Goal: Task Accomplishment & Management: Manage account settings

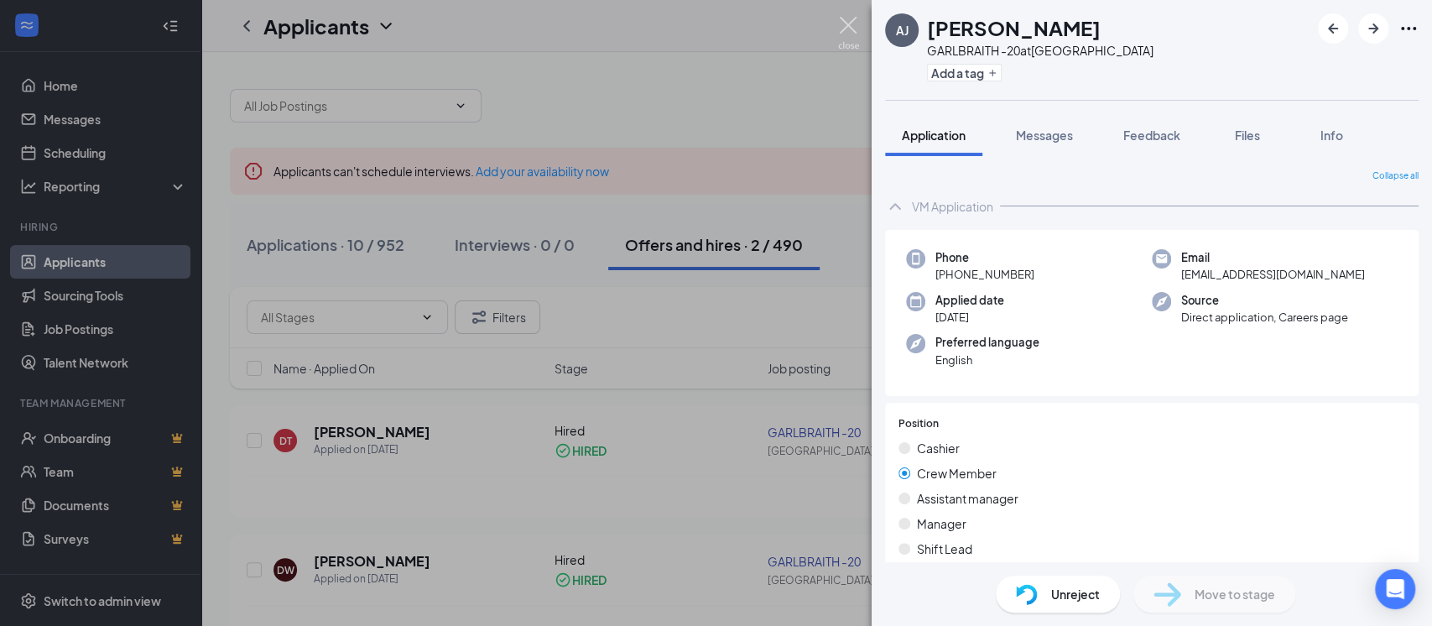
click at [841, 23] on img at bounding box center [848, 33] width 21 height 33
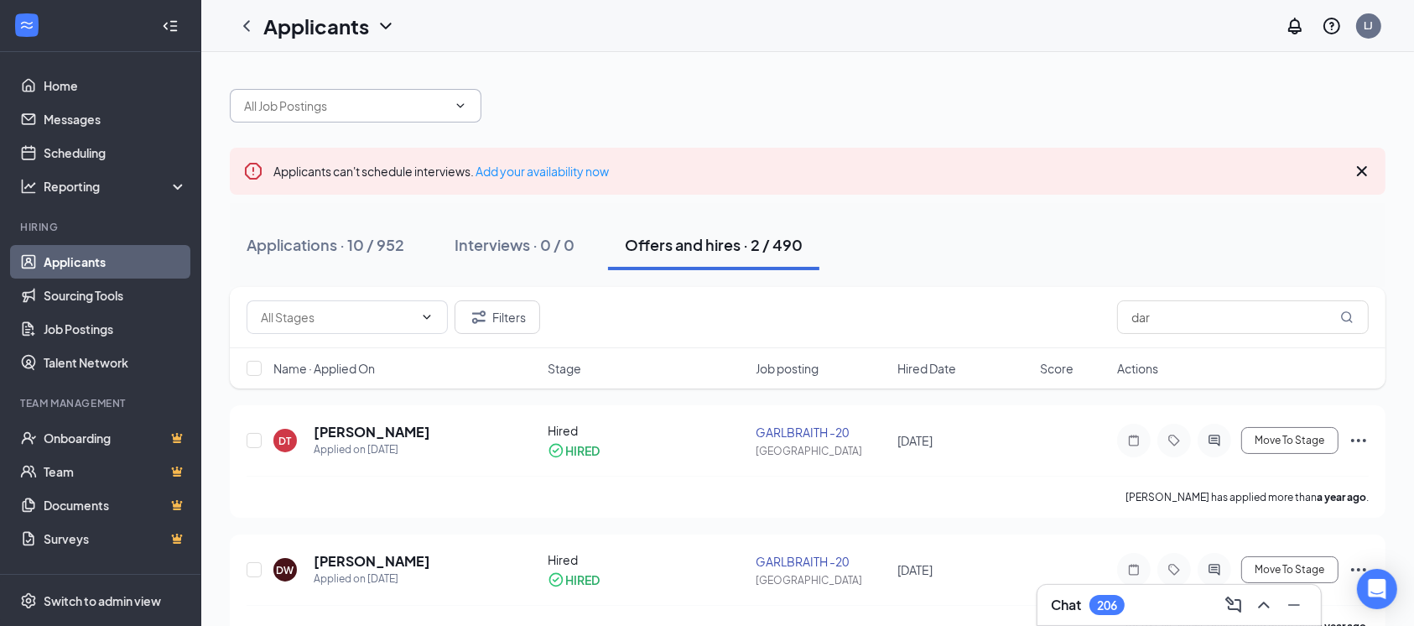
click at [338, 111] on input "text" at bounding box center [345, 105] width 203 height 18
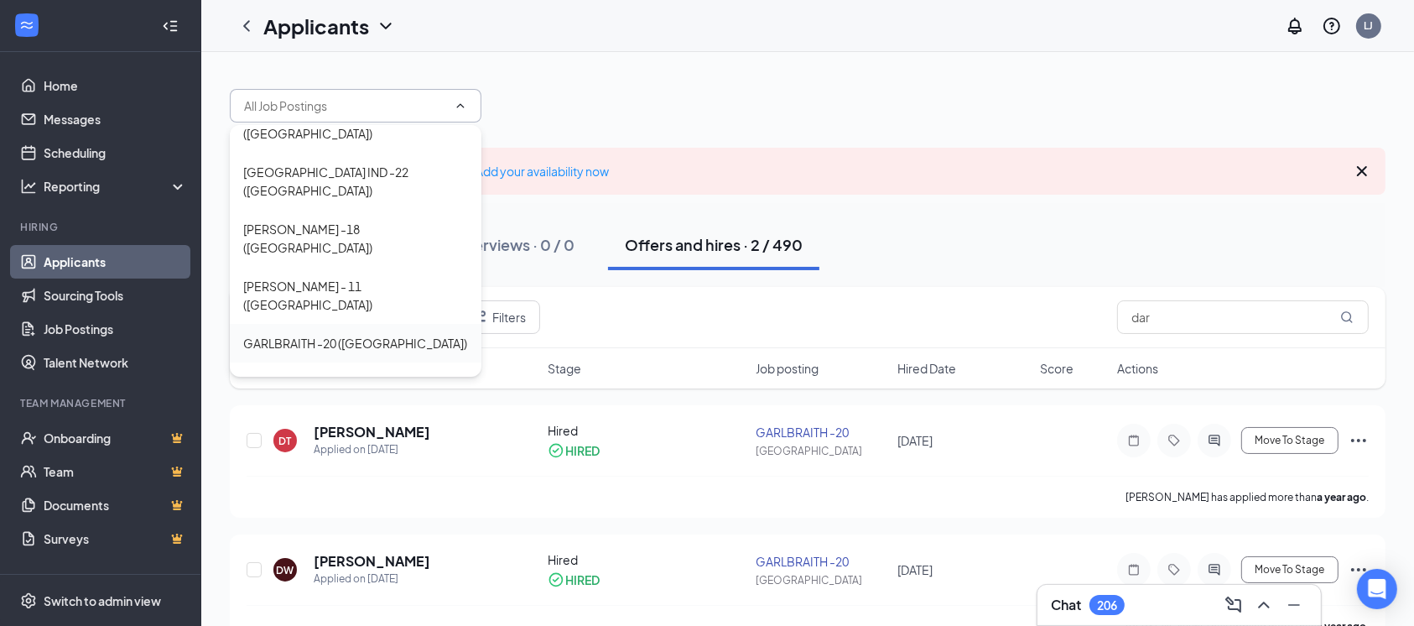
scroll to position [223, 0]
click at [369, 331] on div "GARLBRAITH -20 ([GEOGRAPHIC_DATA])" at bounding box center [355, 340] width 225 height 18
type input "GARLBRAITH -20 ([GEOGRAPHIC_DATA])"
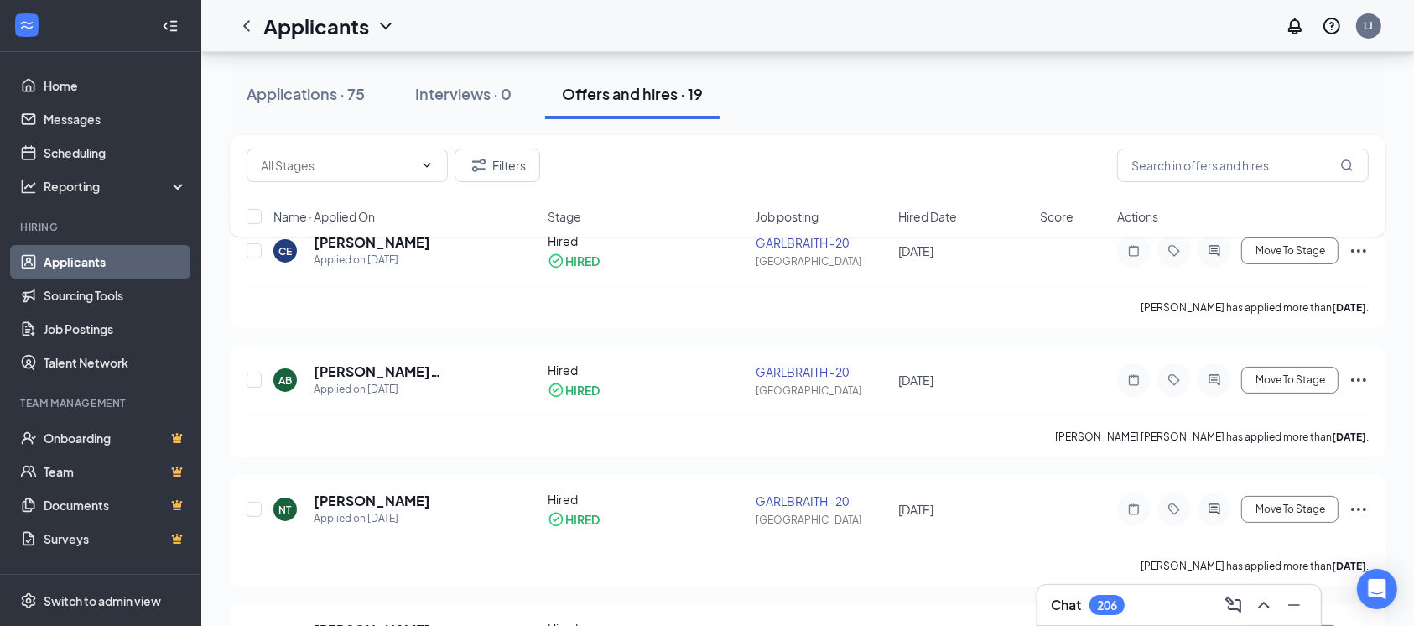
scroll to position [223, 0]
click at [359, 171] on input "text" at bounding box center [337, 165] width 153 height 18
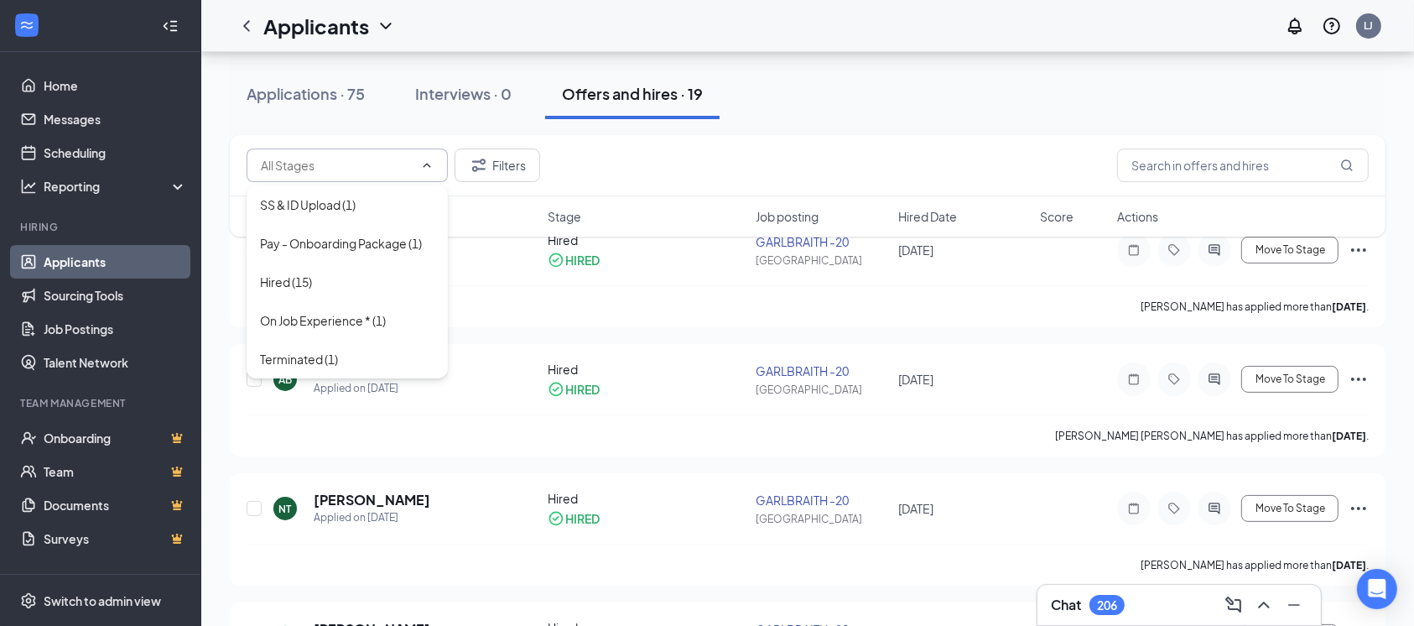
click at [721, 145] on div "Filters" at bounding box center [808, 165] width 1156 height 61
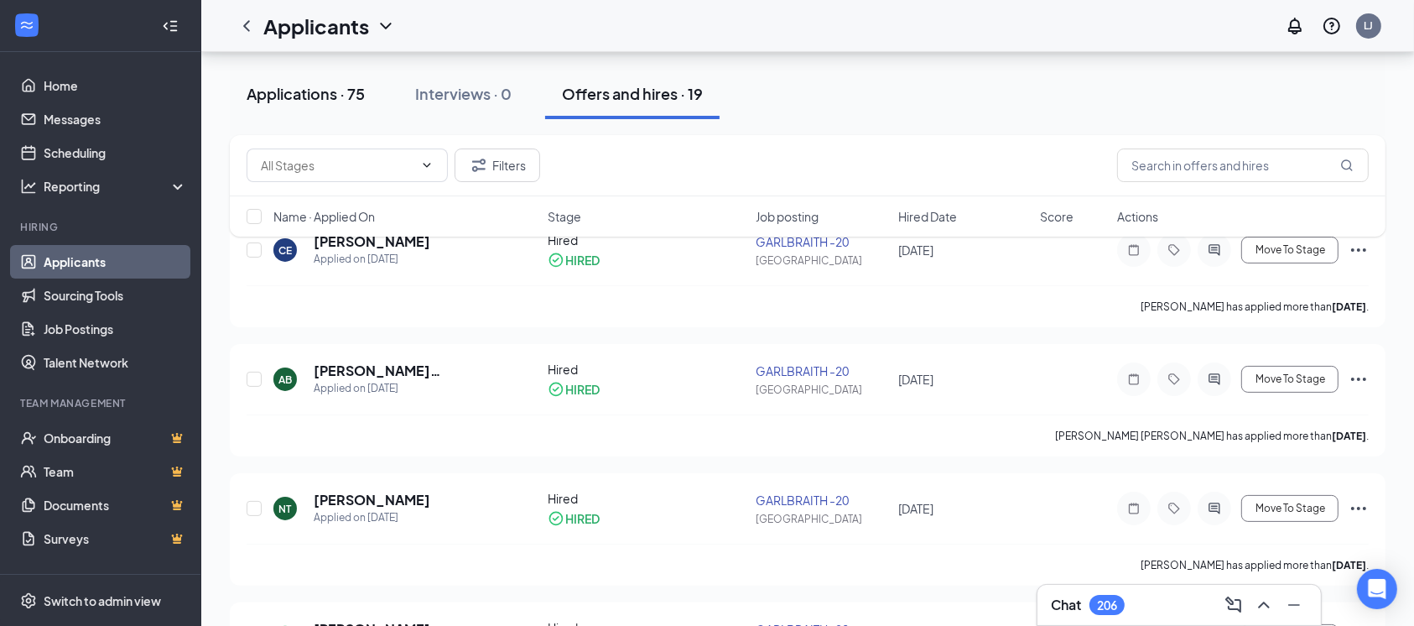
click at [357, 75] on button "Applications · 75" at bounding box center [306, 94] width 152 height 50
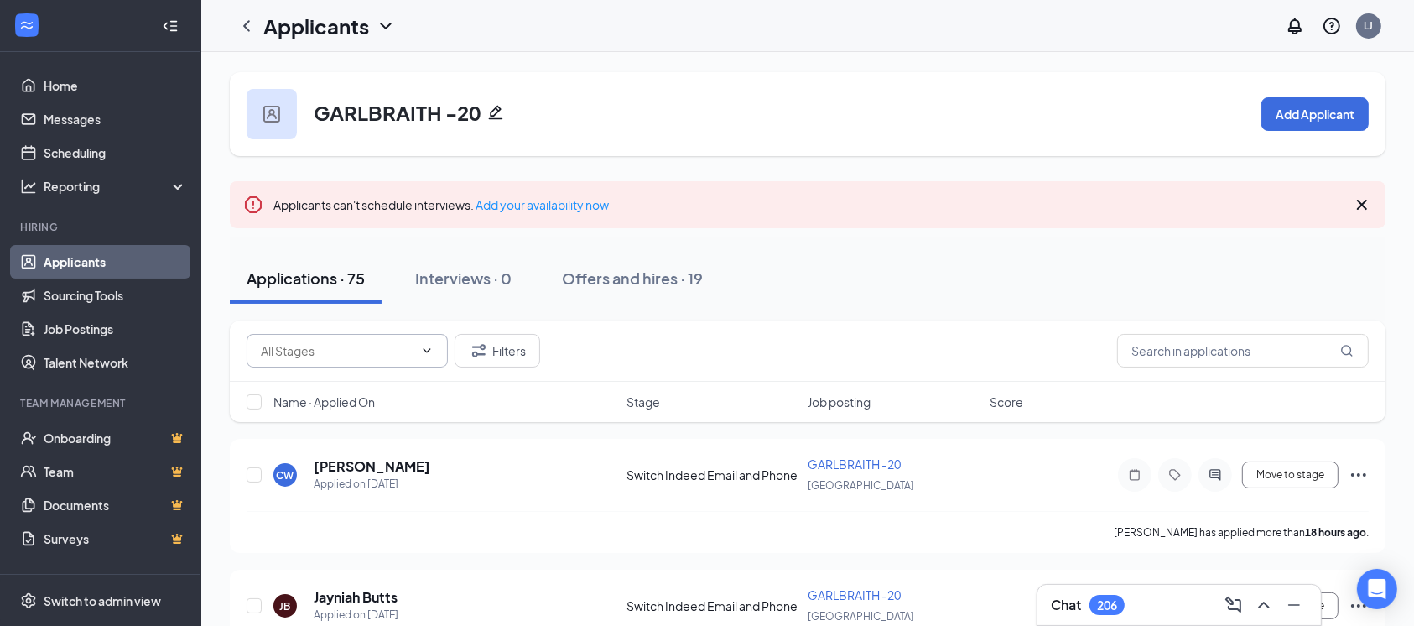
click at [349, 341] on input "text" at bounding box center [337, 350] width 153 height 18
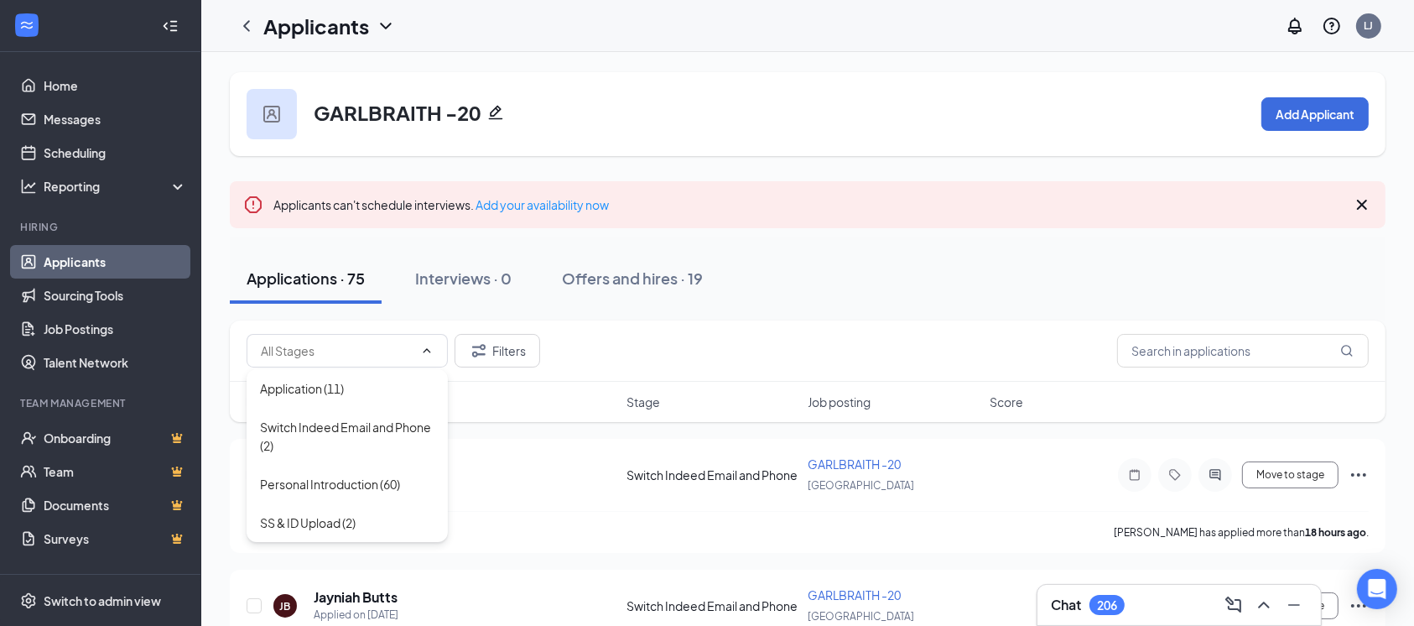
drag, startPoint x: 354, startPoint y: 428, endPoint x: 403, endPoint y: 433, distance: 48.9
click at [355, 429] on div "Switch Indeed Email and Phone (2)" at bounding box center [347, 436] width 174 height 37
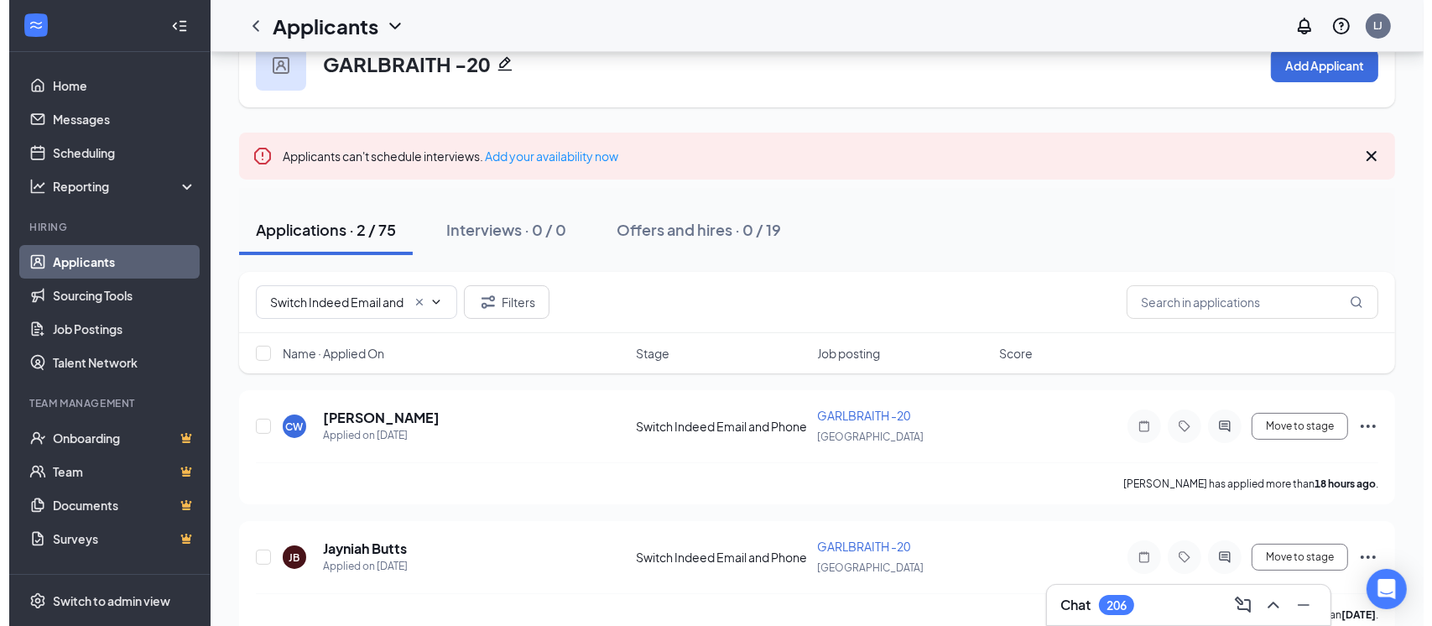
scroll to position [75, 0]
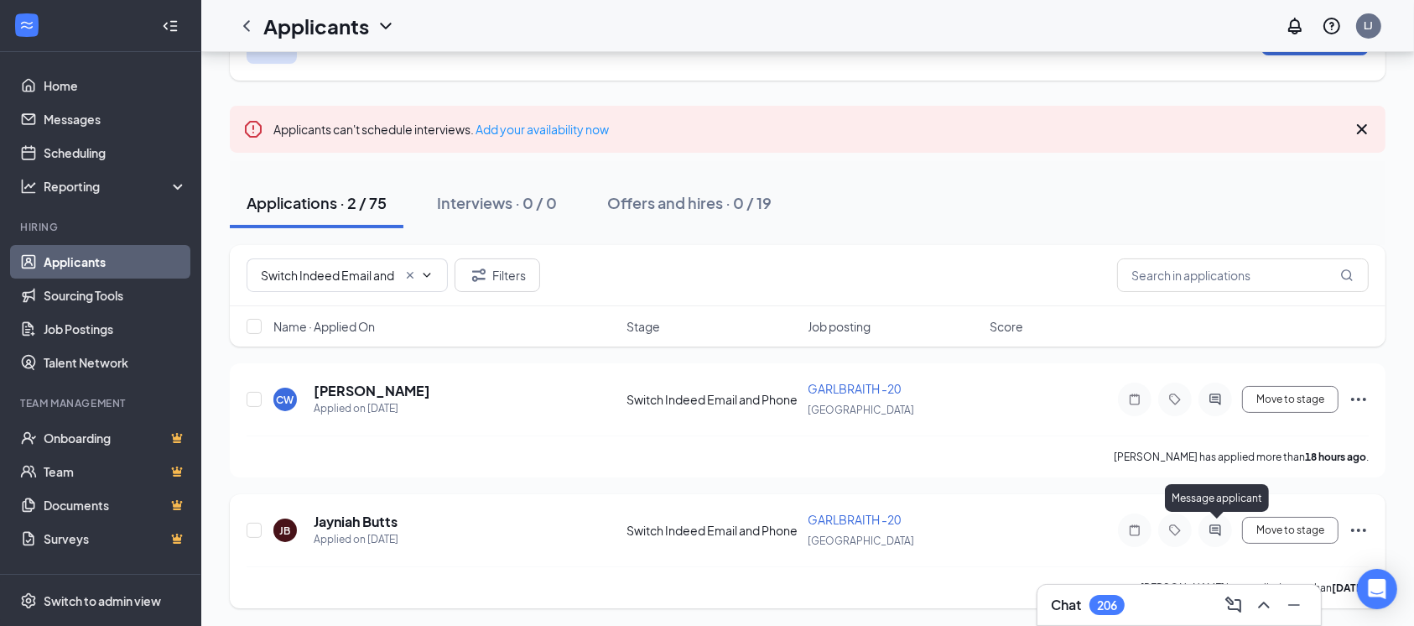
click at [1221, 529] on icon "ActiveChat" at bounding box center [1215, 529] width 20 height 13
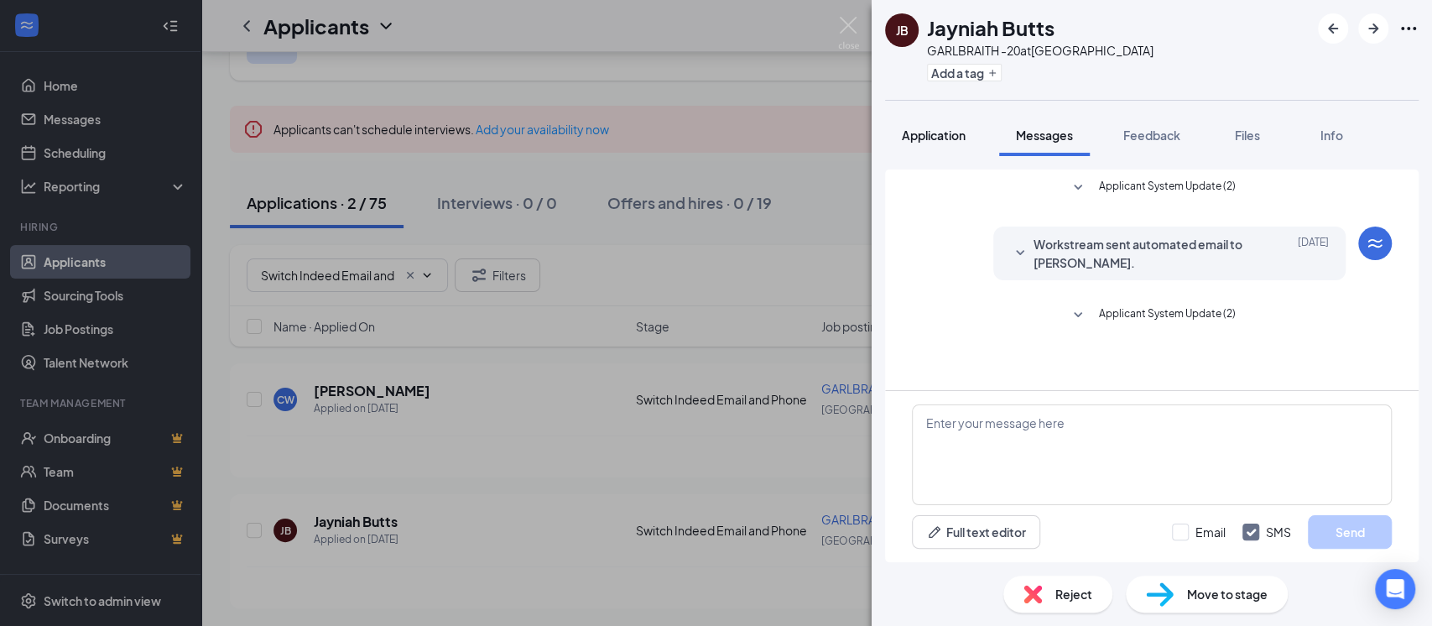
click at [946, 137] on span "Application" at bounding box center [934, 135] width 64 height 15
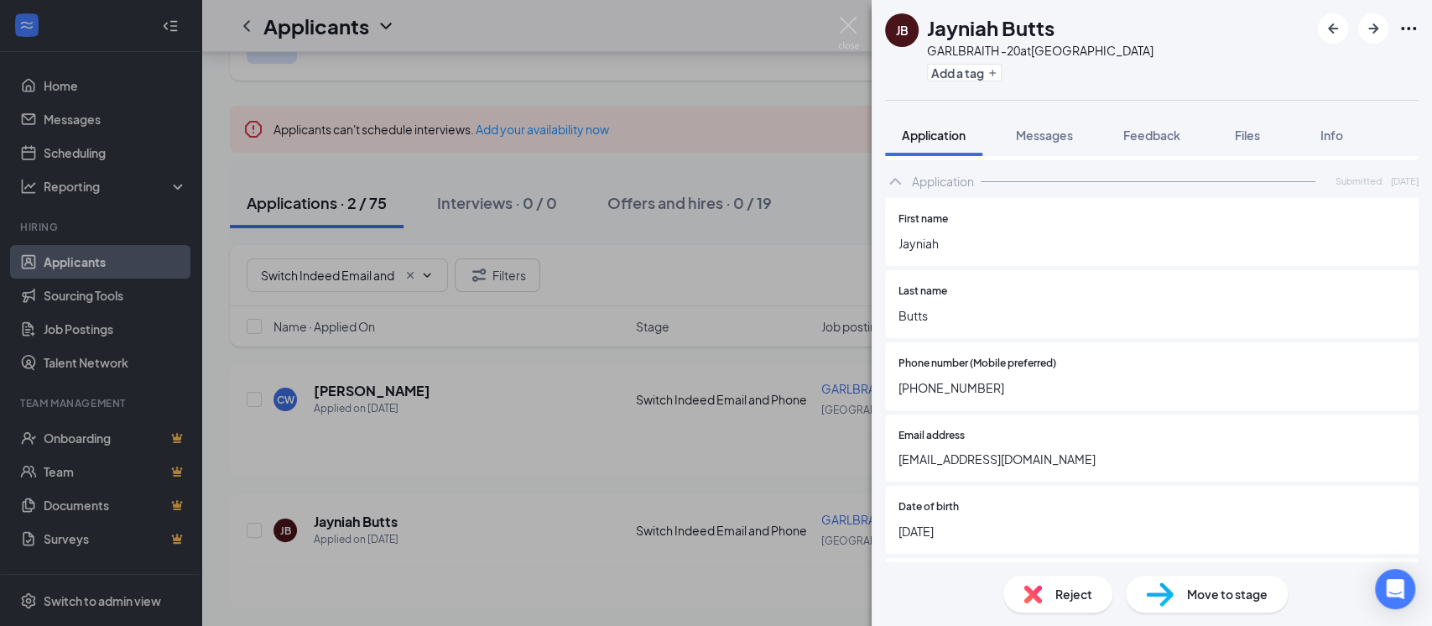
scroll to position [447, 0]
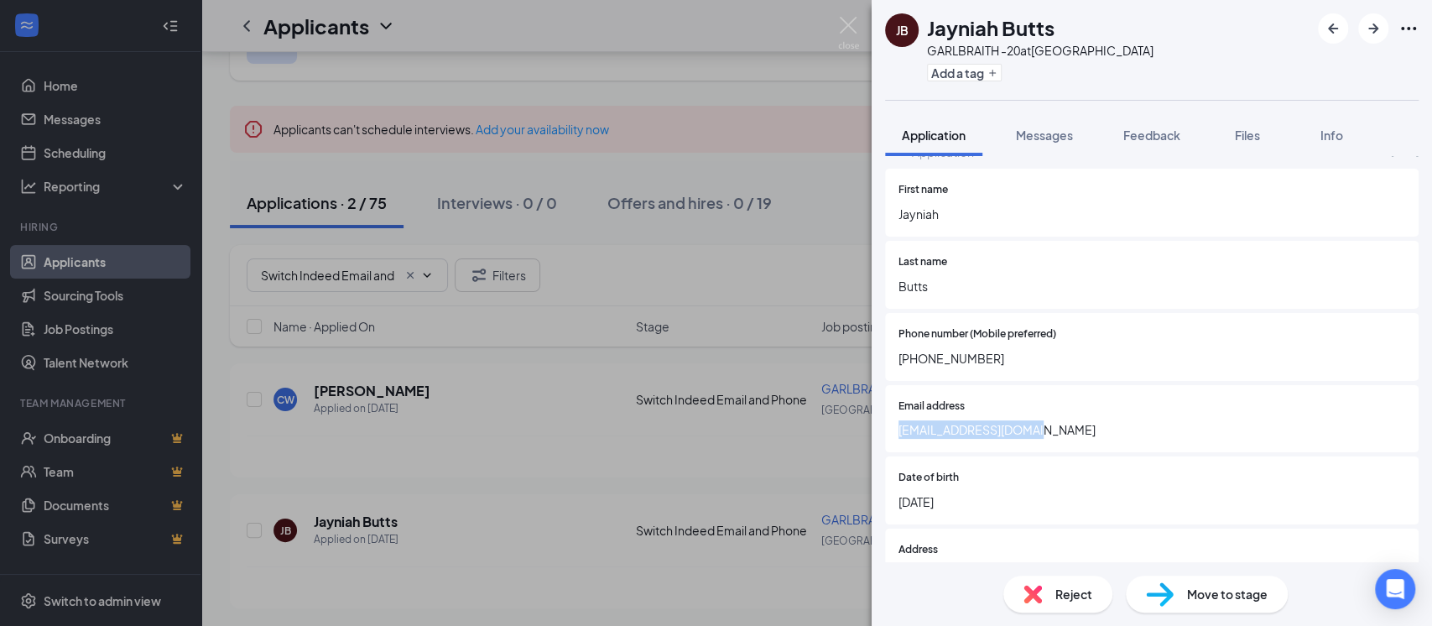
drag, startPoint x: 896, startPoint y: 429, endPoint x: 1046, endPoint y: 429, distance: 150.2
click at [1046, 429] on div "Email address [EMAIL_ADDRESS][DOMAIN_NAME]" at bounding box center [1152, 419] width 534 height 68
copy span "[EMAIL_ADDRESS][DOMAIN_NAME]"
click at [1341, 33] on icon "Ellipses" at bounding box center [1408, 28] width 20 height 20
click at [1287, 67] on link "View full application" at bounding box center [1316, 68] width 181 height 17
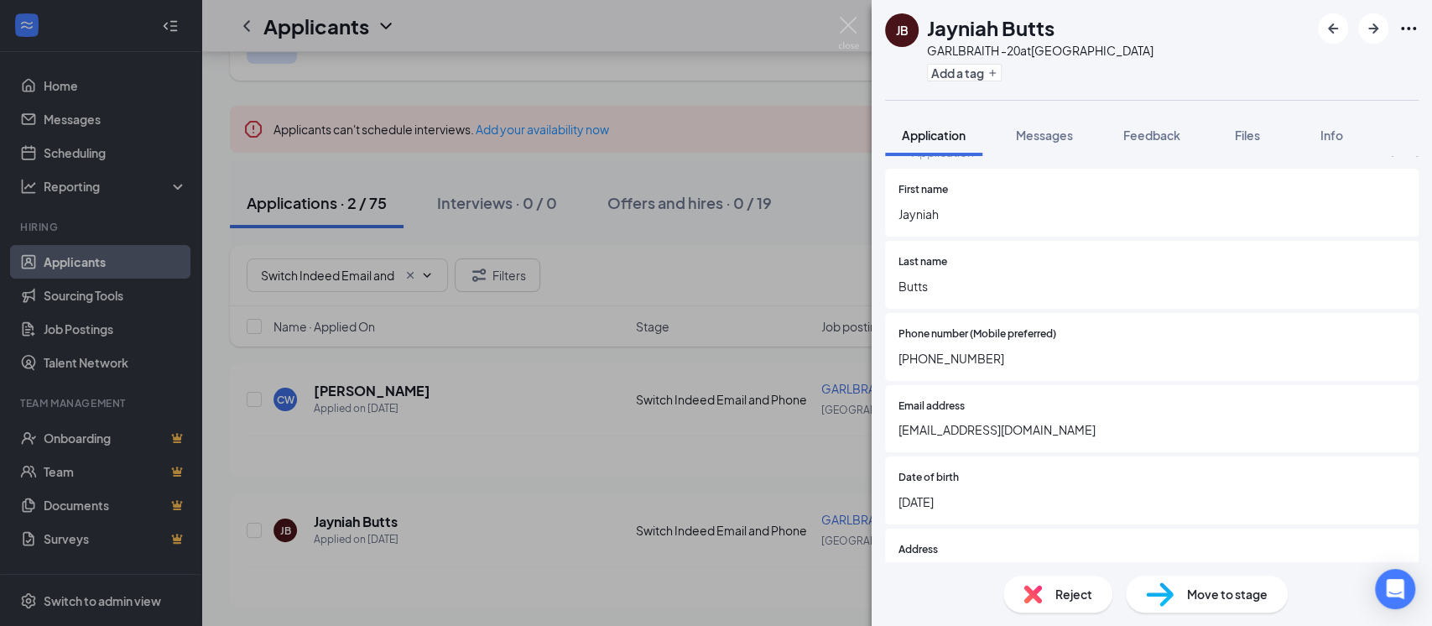
click at [1154, 578] on div "Move to stage" at bounding box center [1207, 593] width 162 height 37
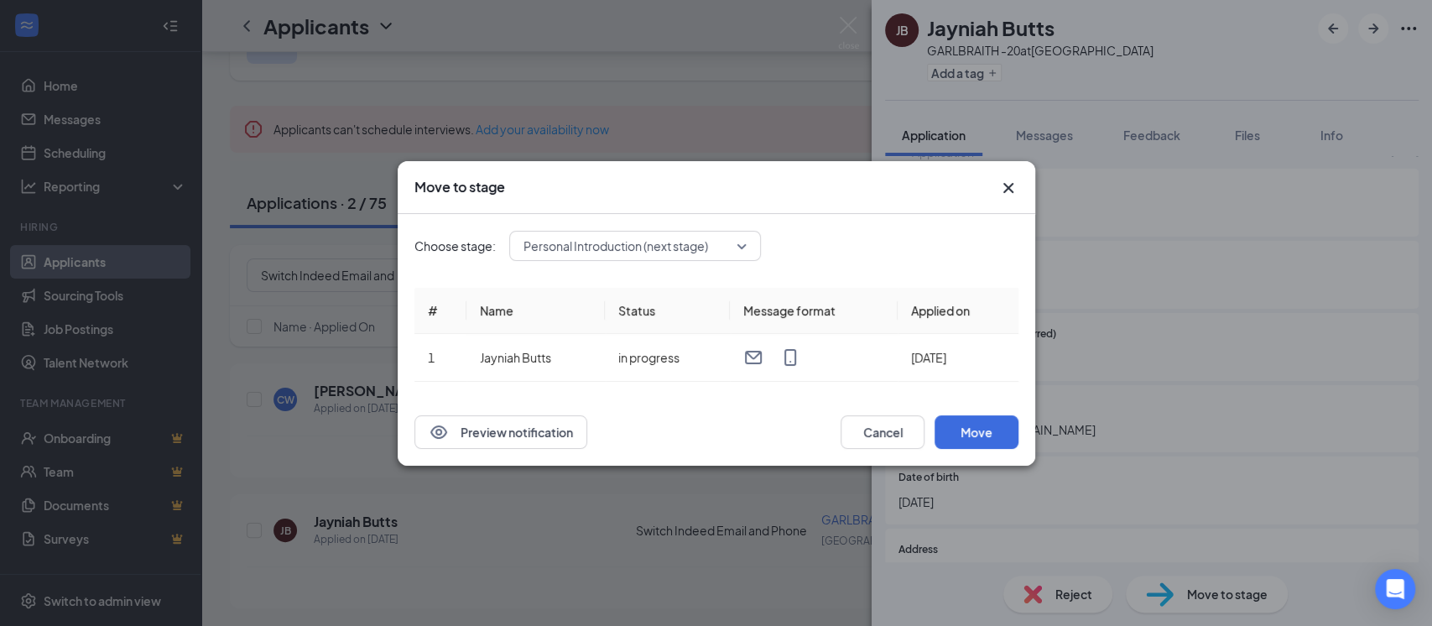
click at [1163, 586] on div "Move to stage Choose stage: Personal Introduction (next stage) # Name Status Me…" at bounding box center [716, 313] width 1432 height 626
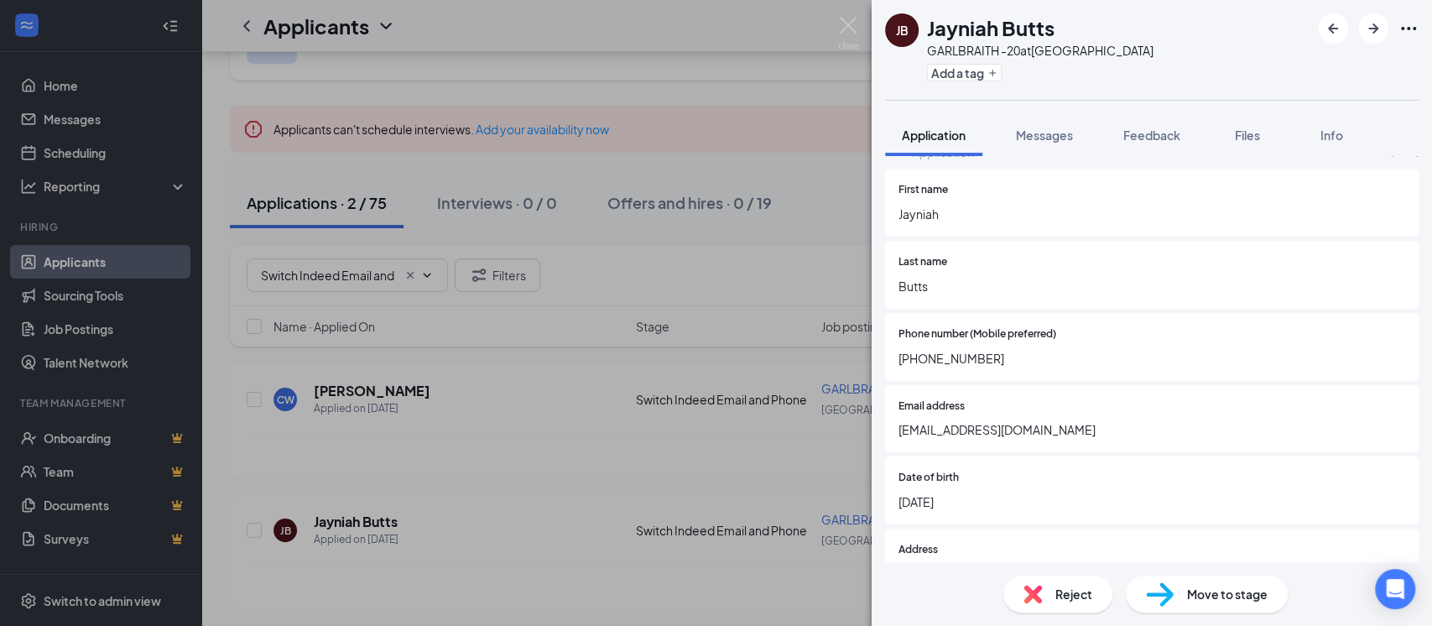
click at [1163, 586] on img at bounding box center [1160, 594] width 28 height 24
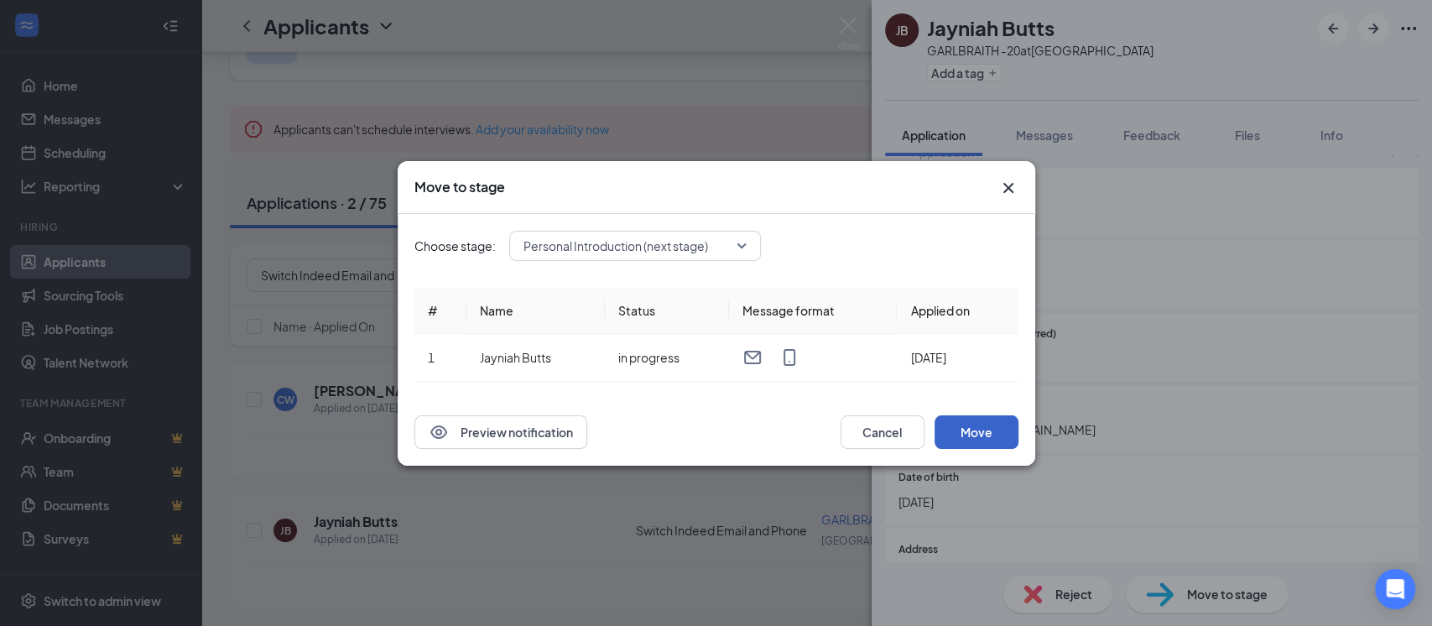
click at [960, 433] on button "Move" at bounding box center [976, 432] width 84 height 34
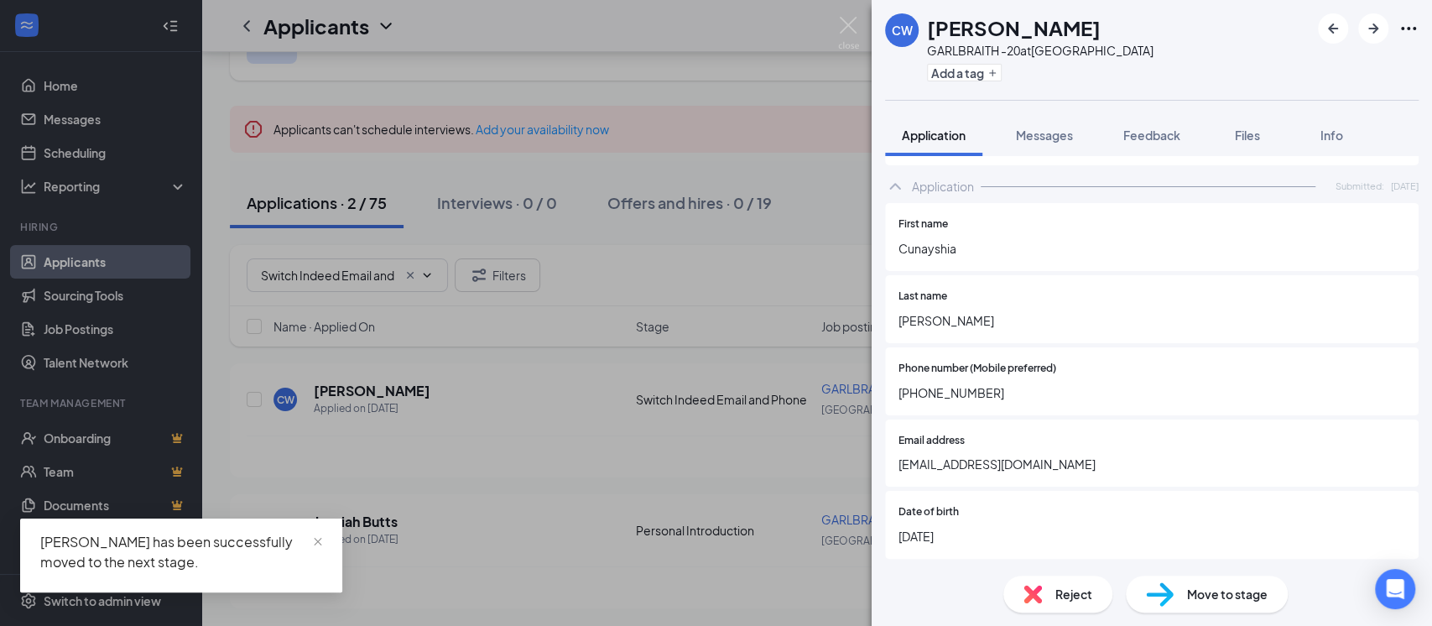
scroll to position [455, 0]
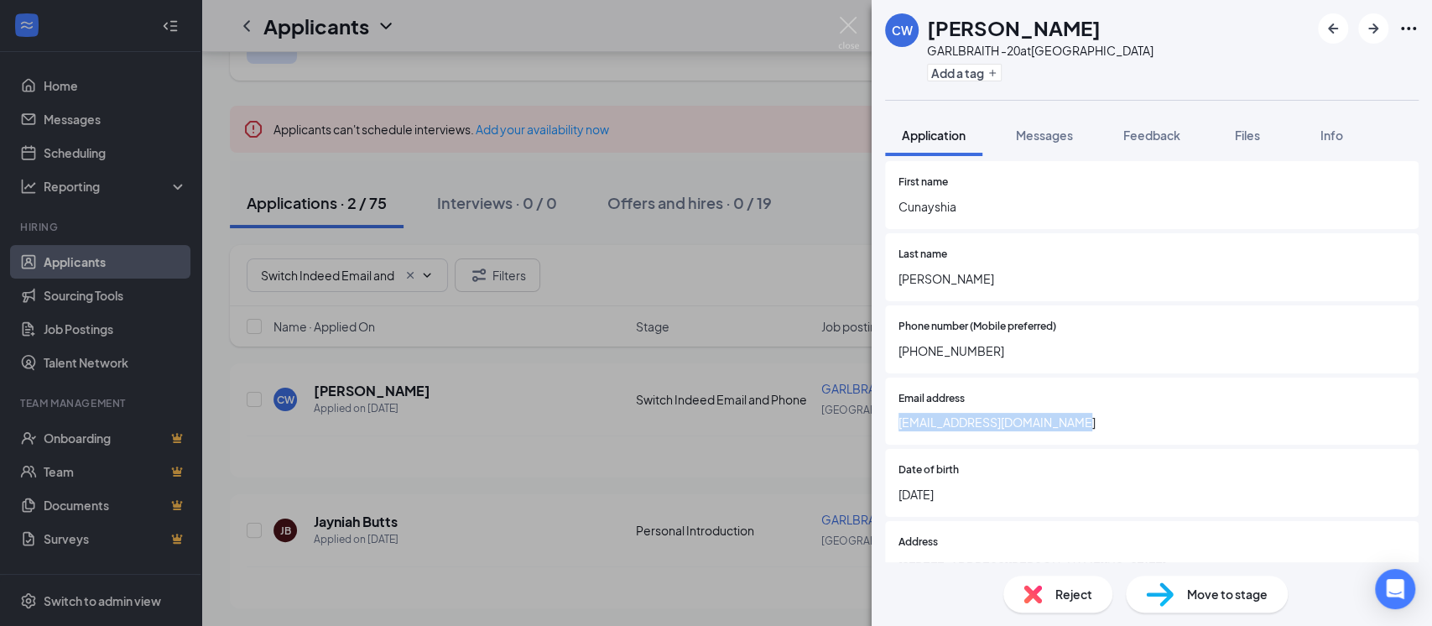
drag, startPoint x: 895, startPoint y: 422, endPoint x: 1072, endPoint y: 421, distance: 177.0
click at [1072, 421] on div "Email address [EMAIL_ADDRESS][DOMAIN_NAME]" at bounding box center [1152, 411] width 534 height 68
copy span "[EMAIL_ADDRESS][DOMAIN_NAME]"
click at [1341, 30] on icon "Ellipses" at bounding box center [1408, 28] width 20 height 20
click at [1256, 68] on link "View full application" at bounding box center [1316, 68] width 181 height 17
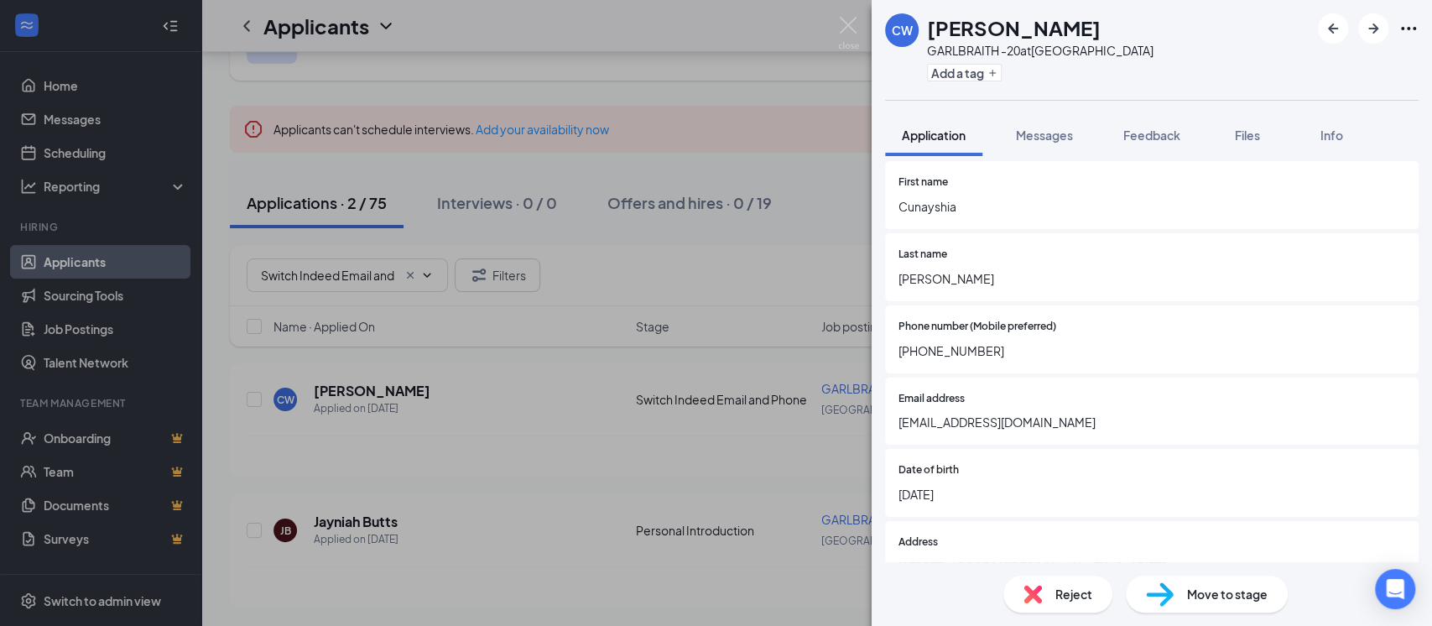
click at [1146, 586] on img at bounding box center [1160, 594] width 28 height 24
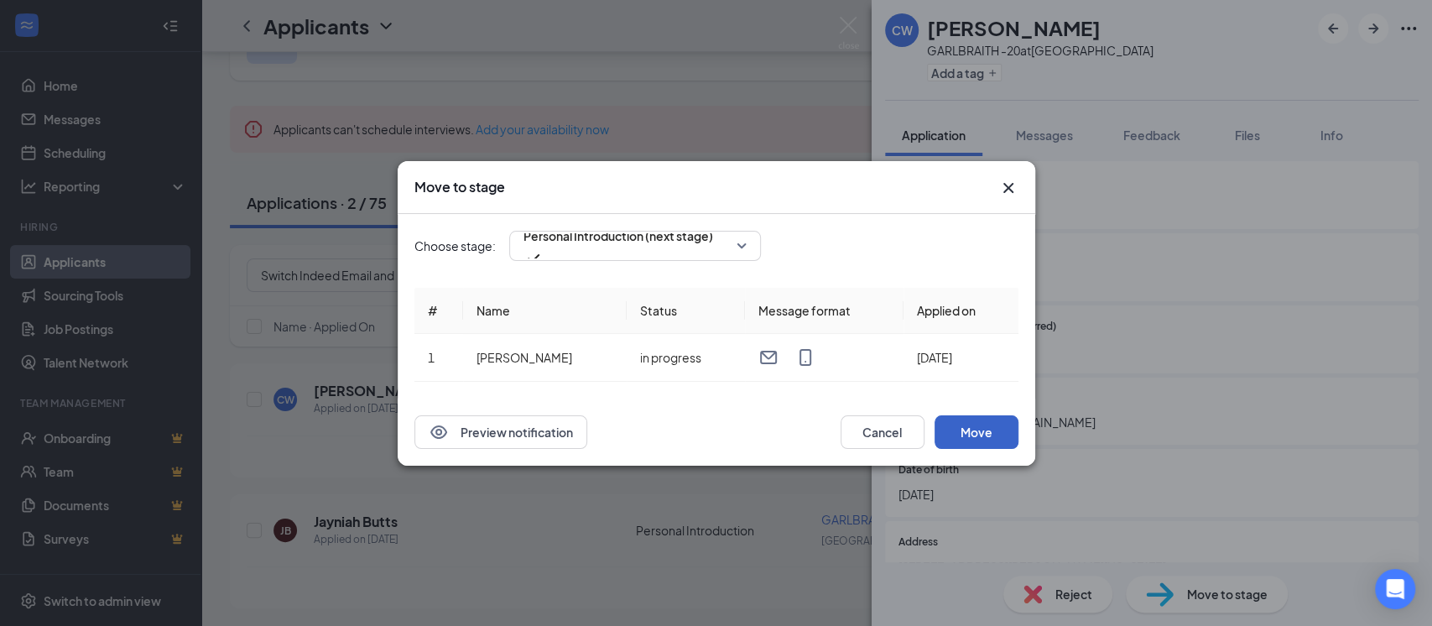
click at [950, 429] on button "Move" at bounding box center [976, 432] width 84 height 34
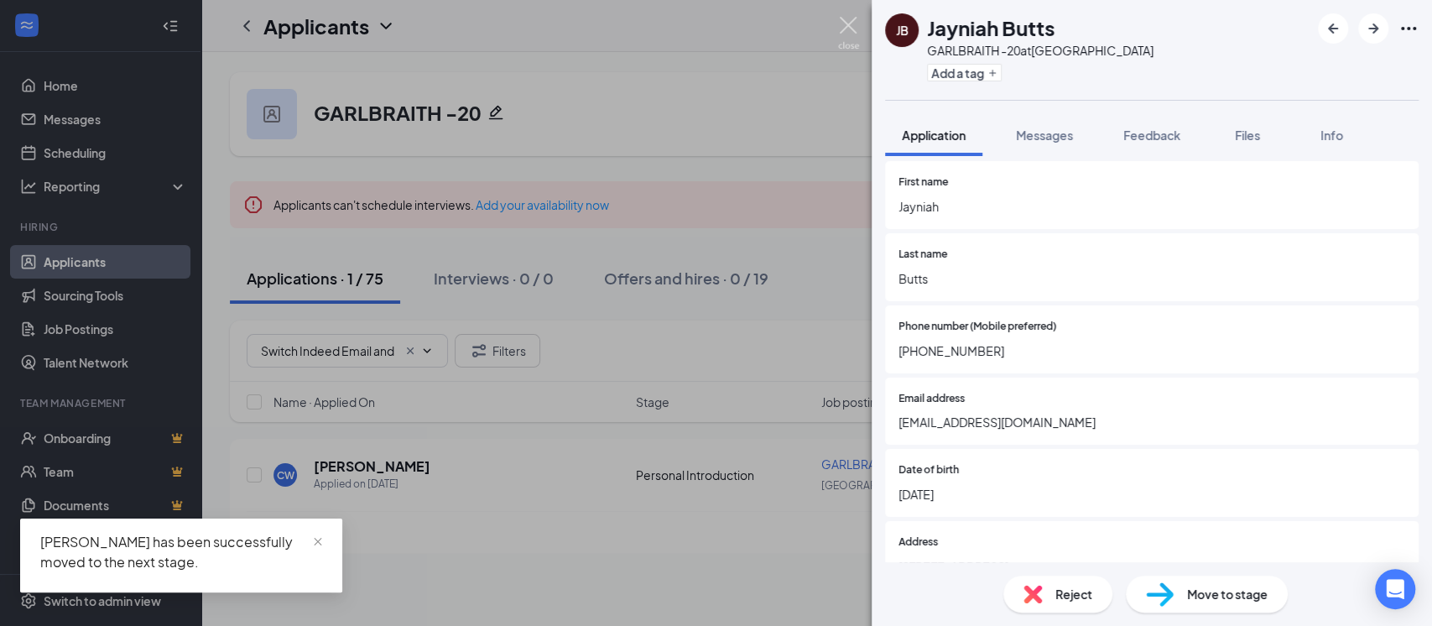
click at [848, 27] on img at bounding box center [848, 33] width 21 height 33
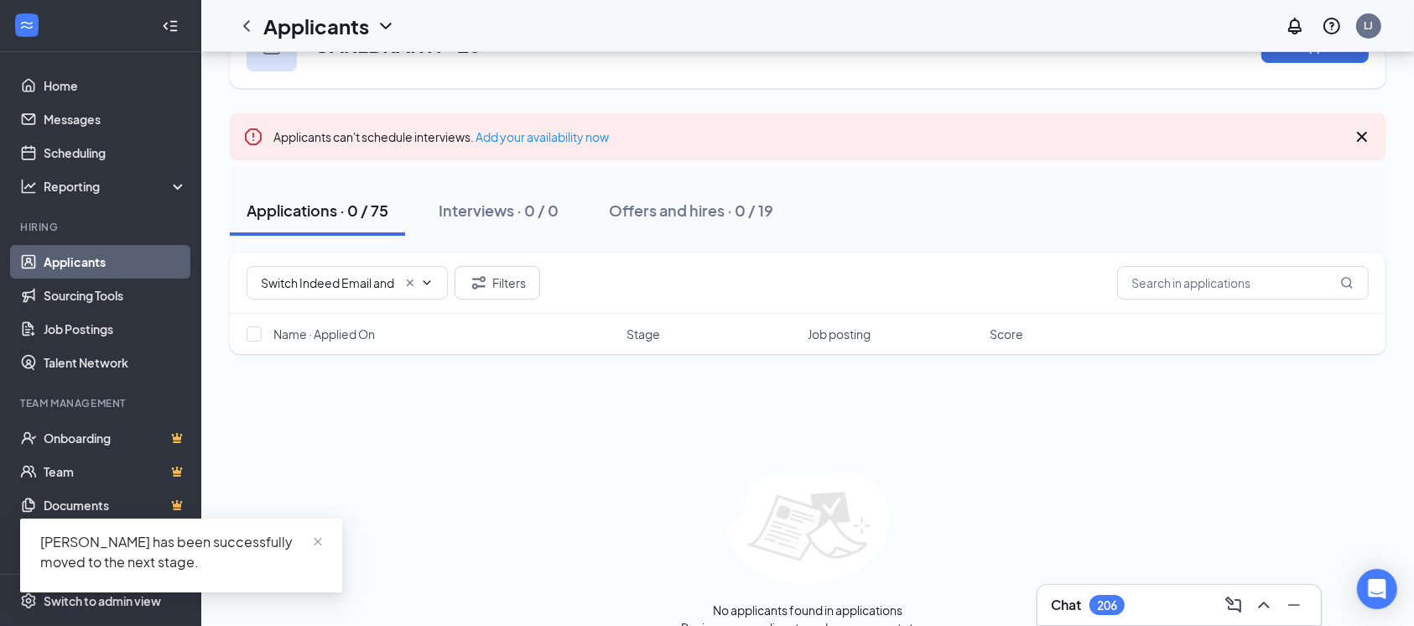
scroll to position [96, 0]
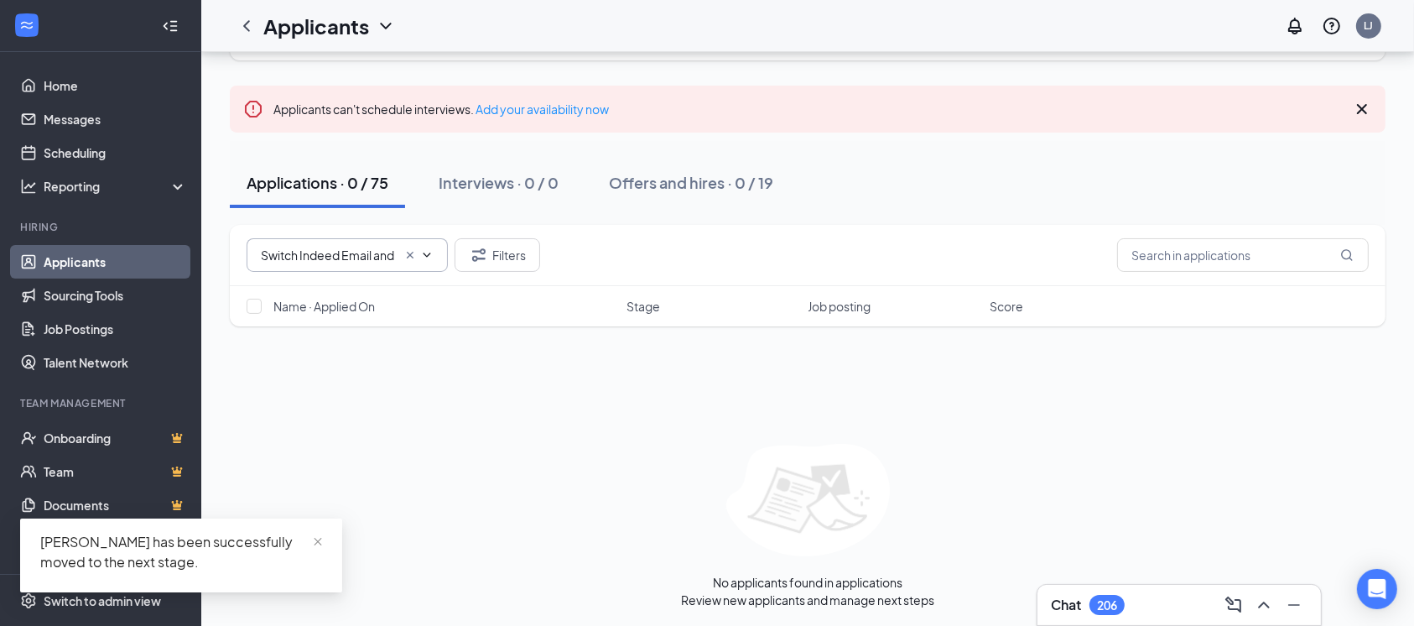
click at [383, 248] on input "Switch Indeed Email and Phone (2)" at bounding box center [329, 255] width 136 height 18
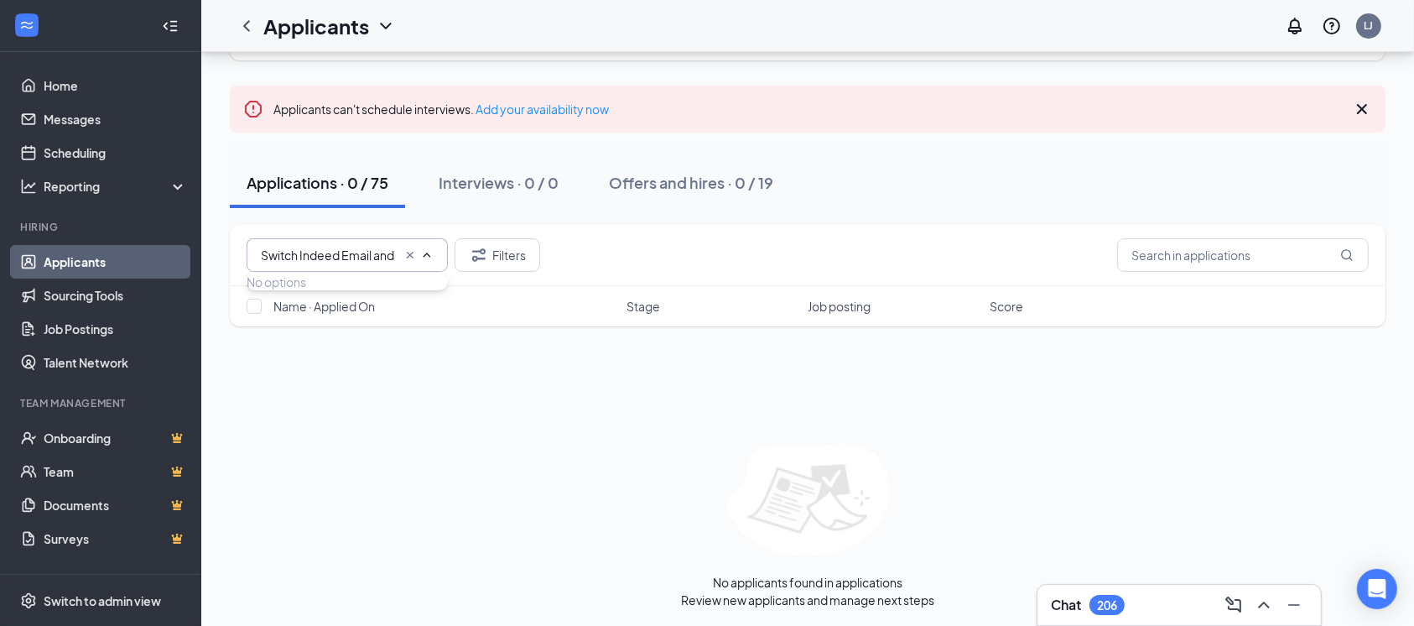
click at [624, 383] on div "Switch Indeed Email and Phone (2) Filters Name · Applied On Stage Job posting S…" at bounding box center [808, 416] width 1156 height 383
click at [370, 195] on button "Applications · 0 / 75" at bounding box center [317, 183] width 175 height 50
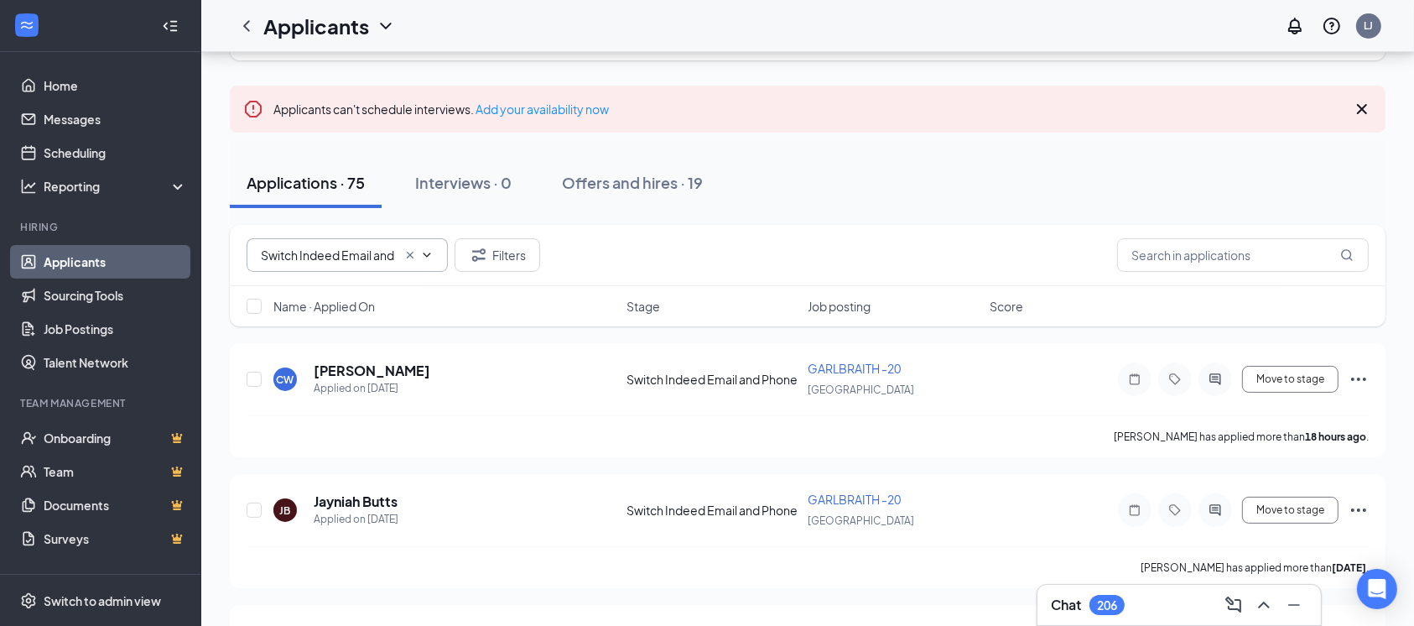
type input "Switch Indeed Email and Phone (1)"
click at [308, 261] on input "Switch Indeed Email and Phone (1)" at bounding box center [329, 255] width 136 height 18
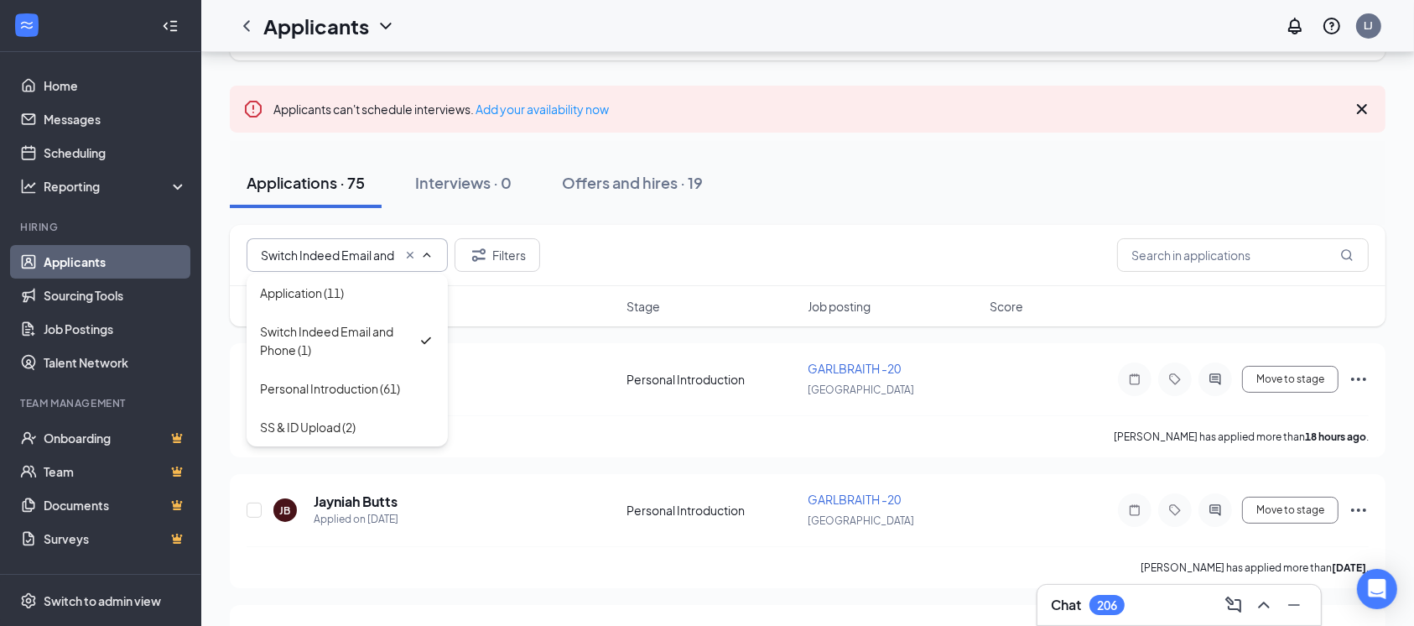
drag, startPoint x: 385, startPoint y: 346, endPoint x: 406, endPoint y: 352, distance: 21.8
click at [385, 346] on div "Switch Indeed Email and Phone (1)" at bounding box center [339, 340] width 158 height 37
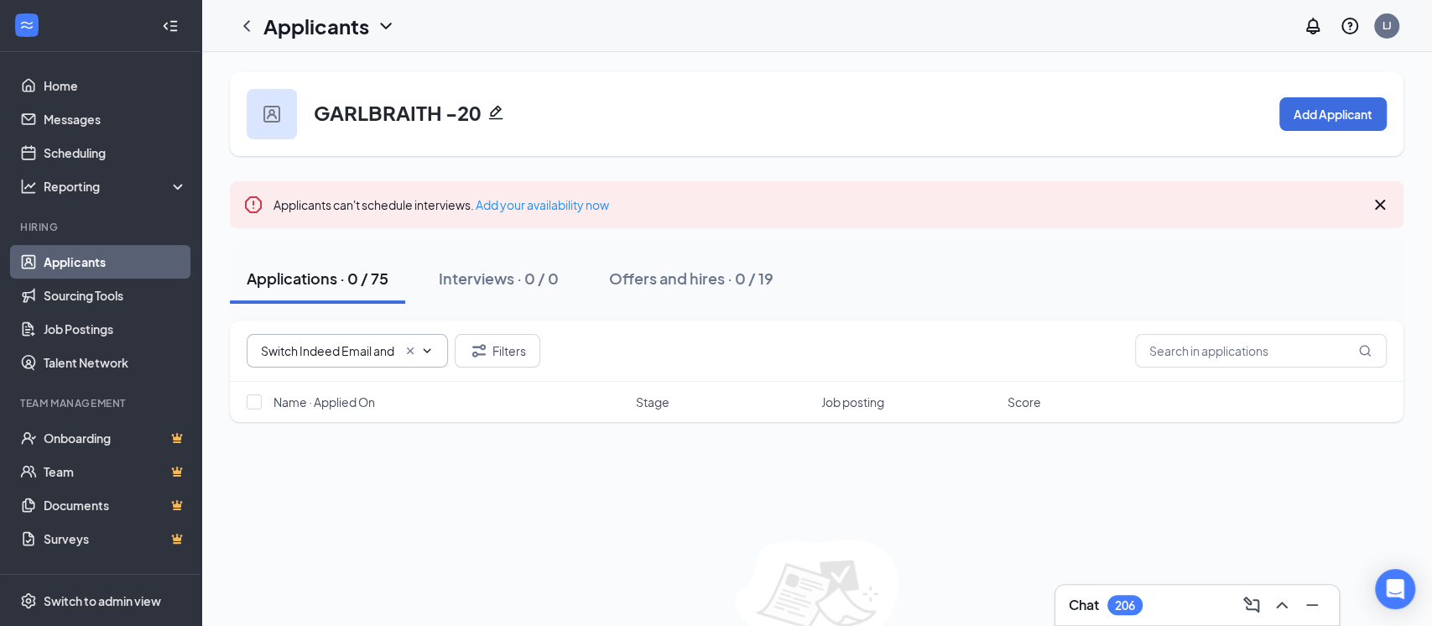
click at [384, 346] on input "Switch Indeed Email and Phone (1)" at bounding box center [329, 350] width 136 height 18
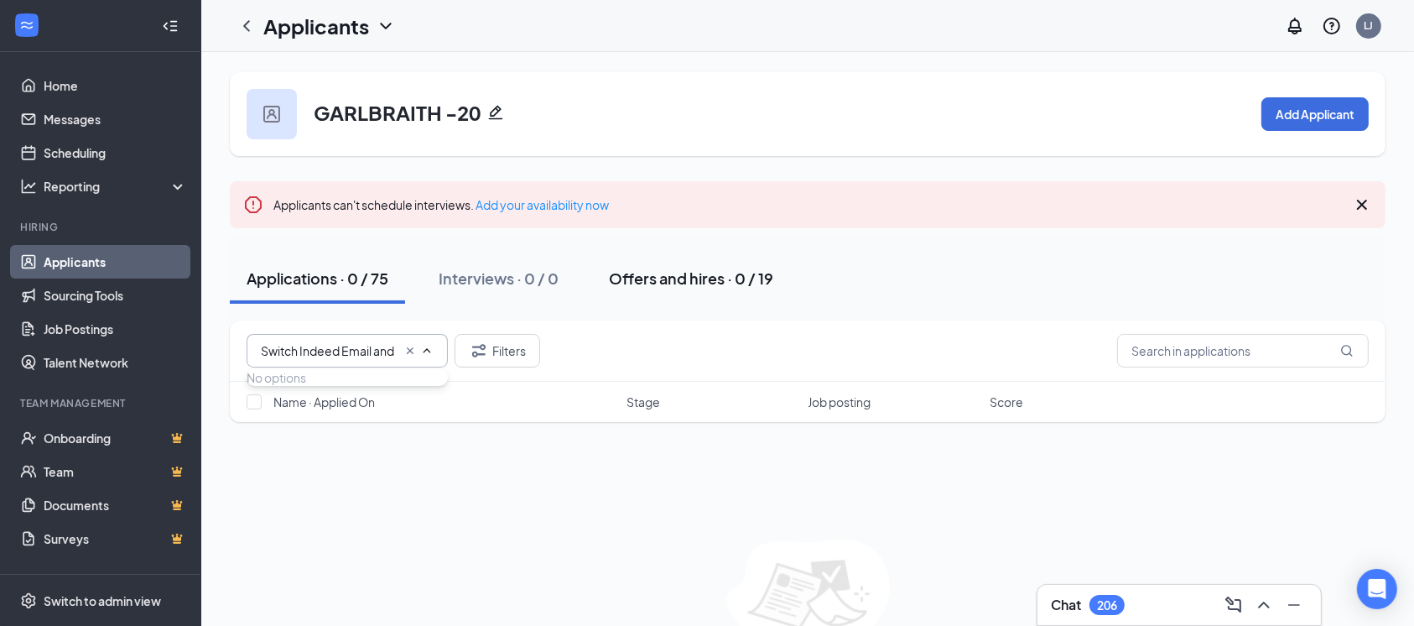
click at [638, 294] on button "Offers and hires · 0 / 19" at bounding box center [691, 278] width 198 height 50
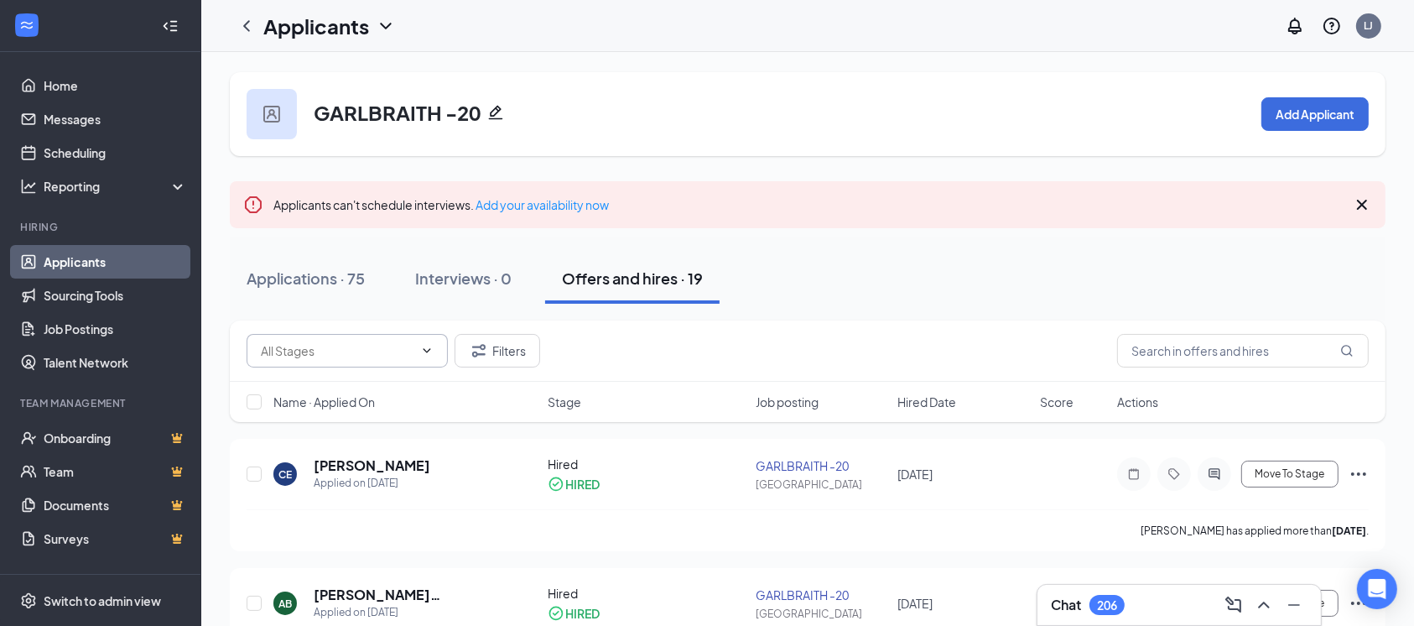
click at [351, 361] on span at bounding box center [347, 351] width 201 height 34
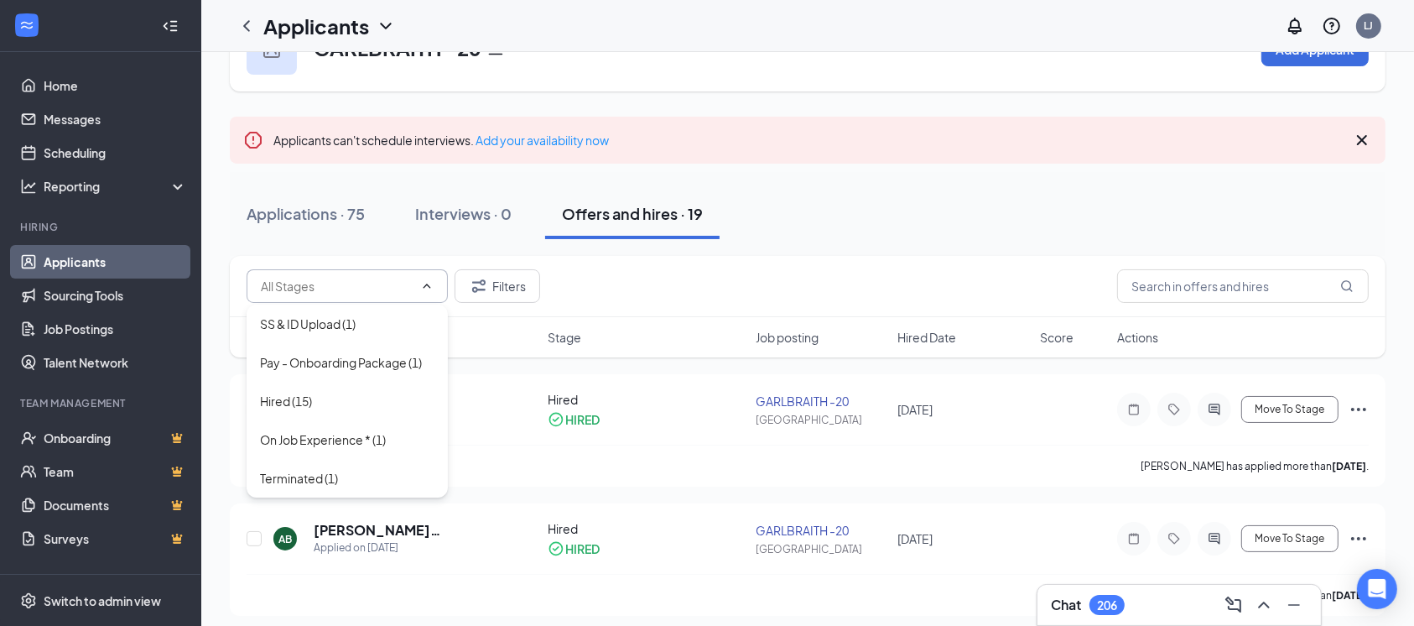
scroll to position [112, 0]
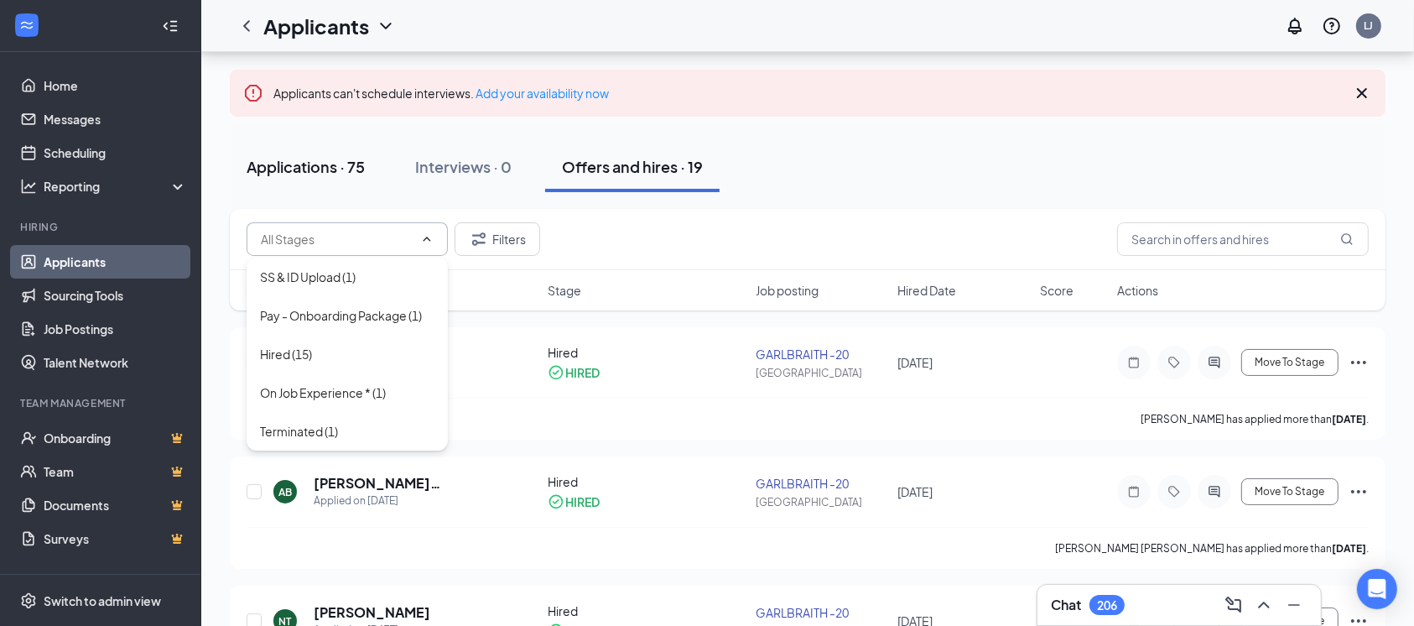
click at [341, 174] on div "Applications · 75" at bounding box center [306, 166] width 118 height 21
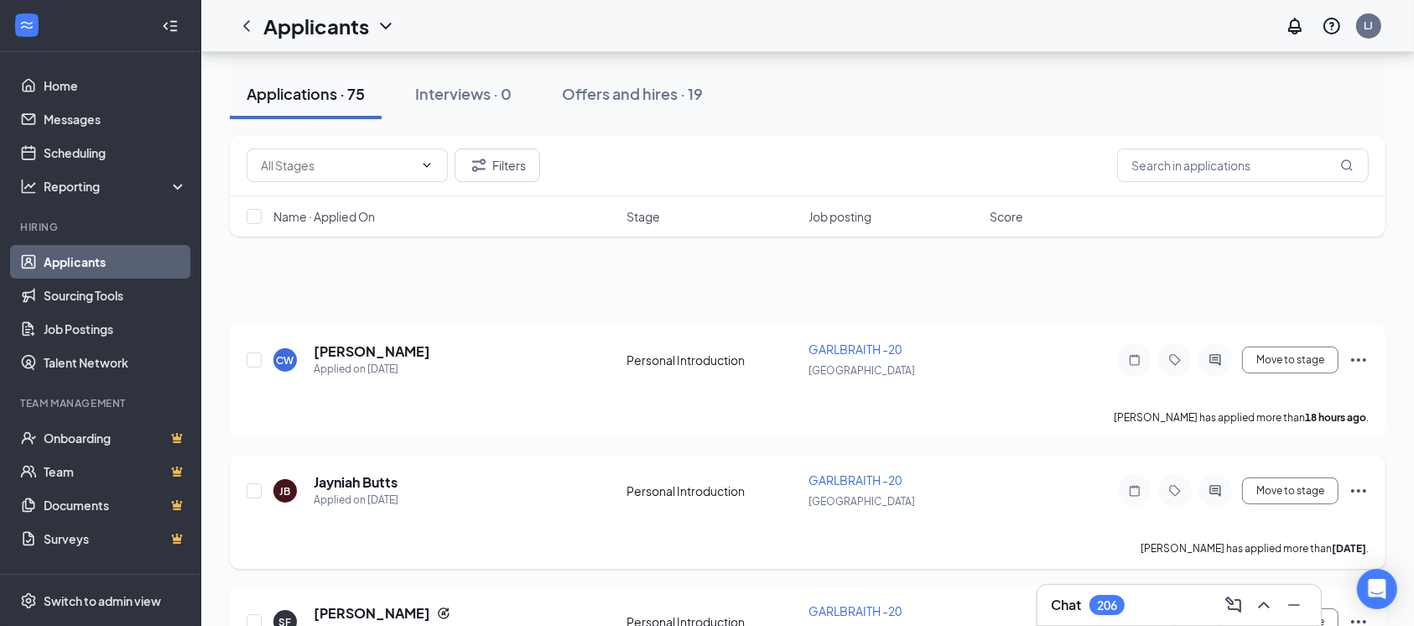
scroll to position [223, 0]
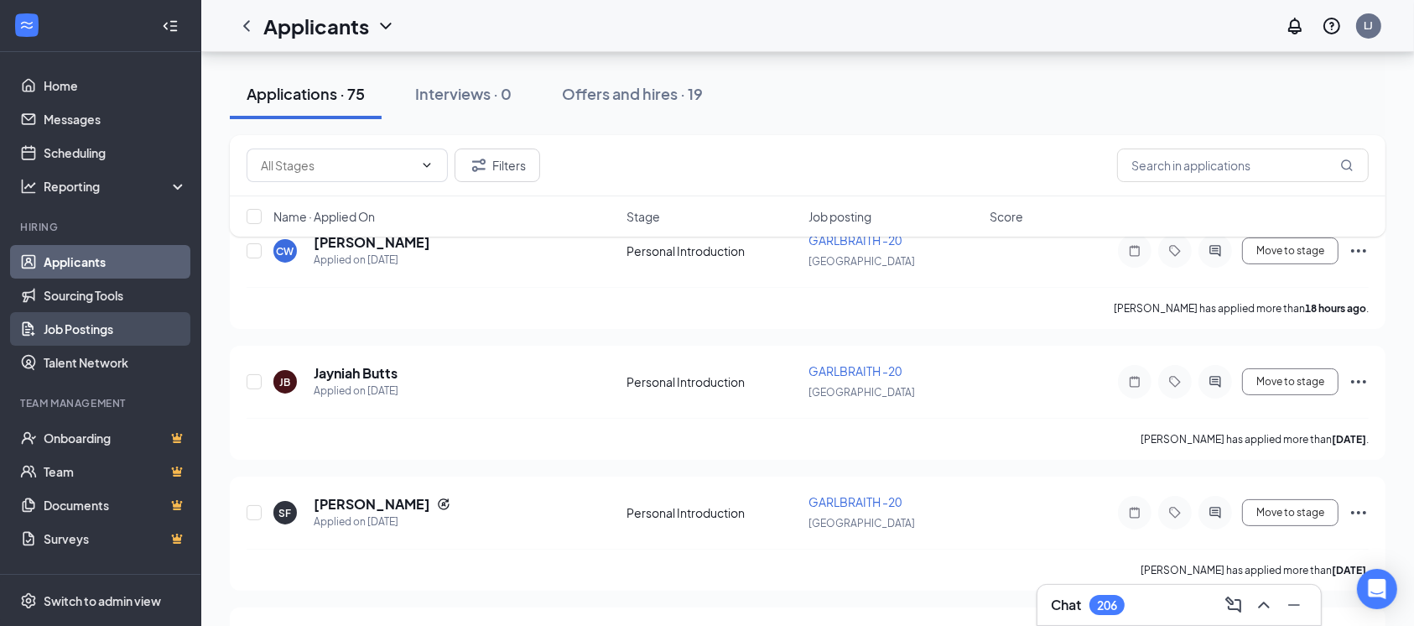
click at [58, 335] on link "Job Postings" at bounding box center [115, 329] width 143 height 34
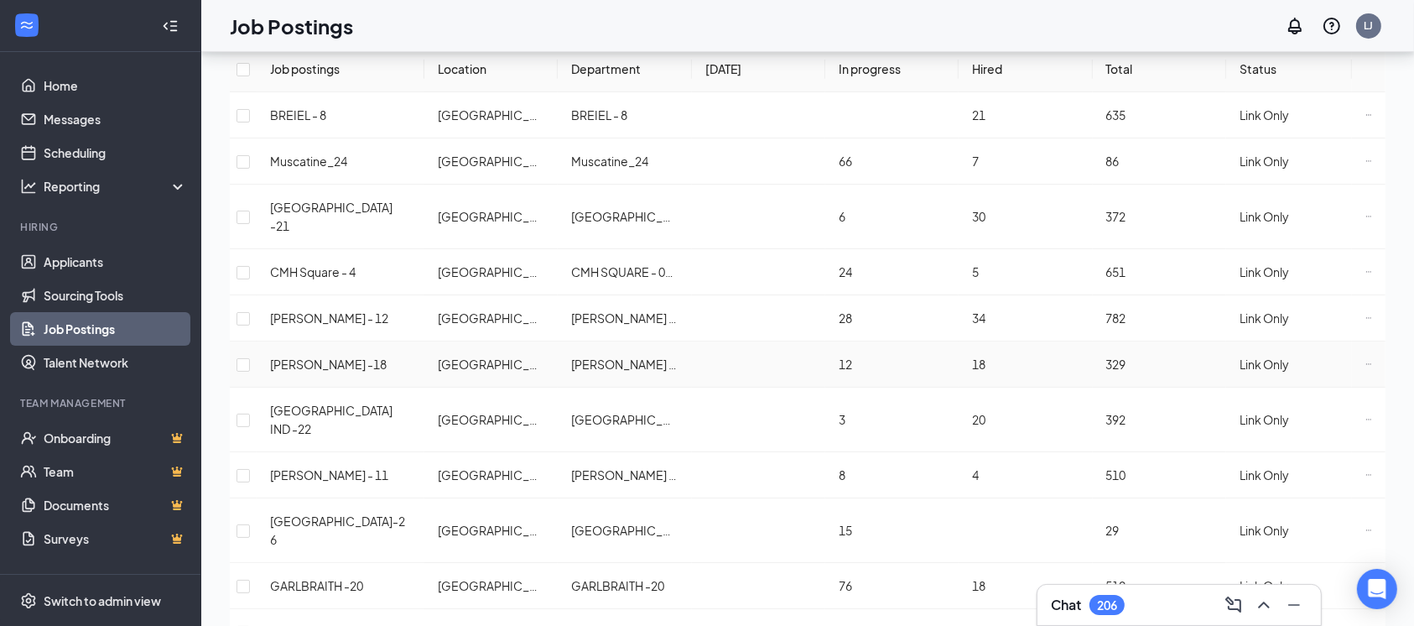
scroll to position [223, 0]
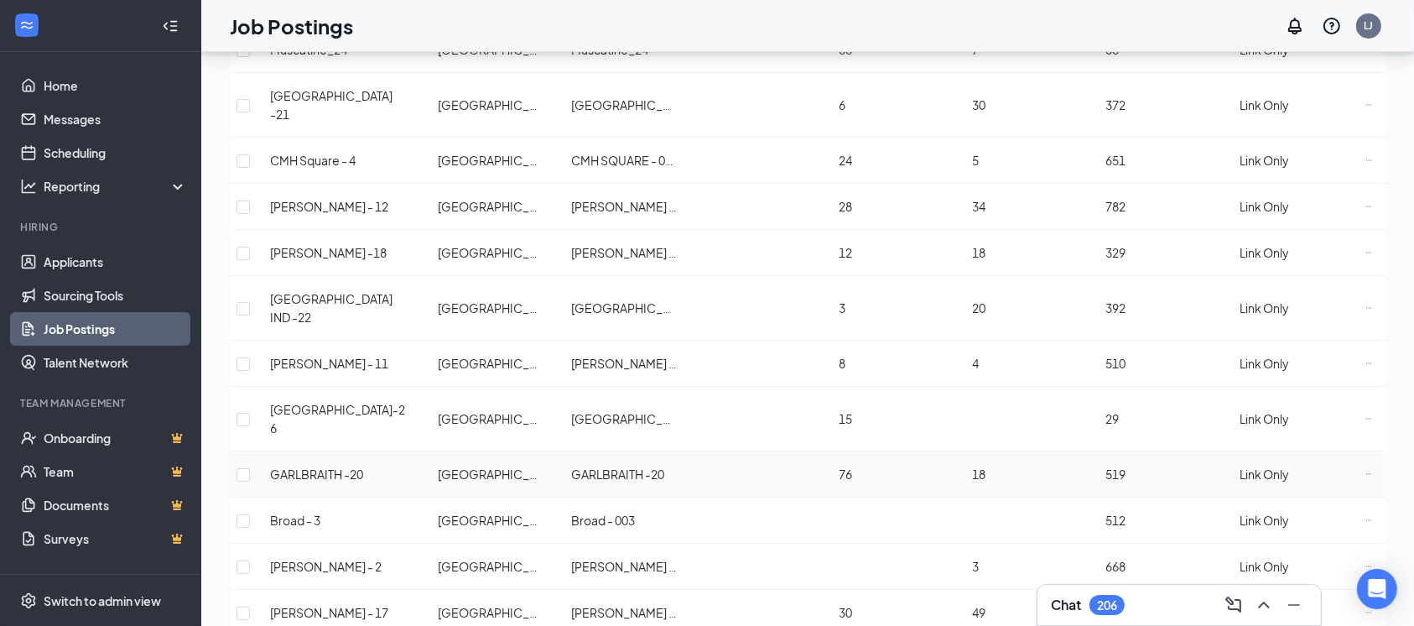
click at [1341, 471] on icon "Ellipses" at bounding box center [1369, 474] width 7 height 7
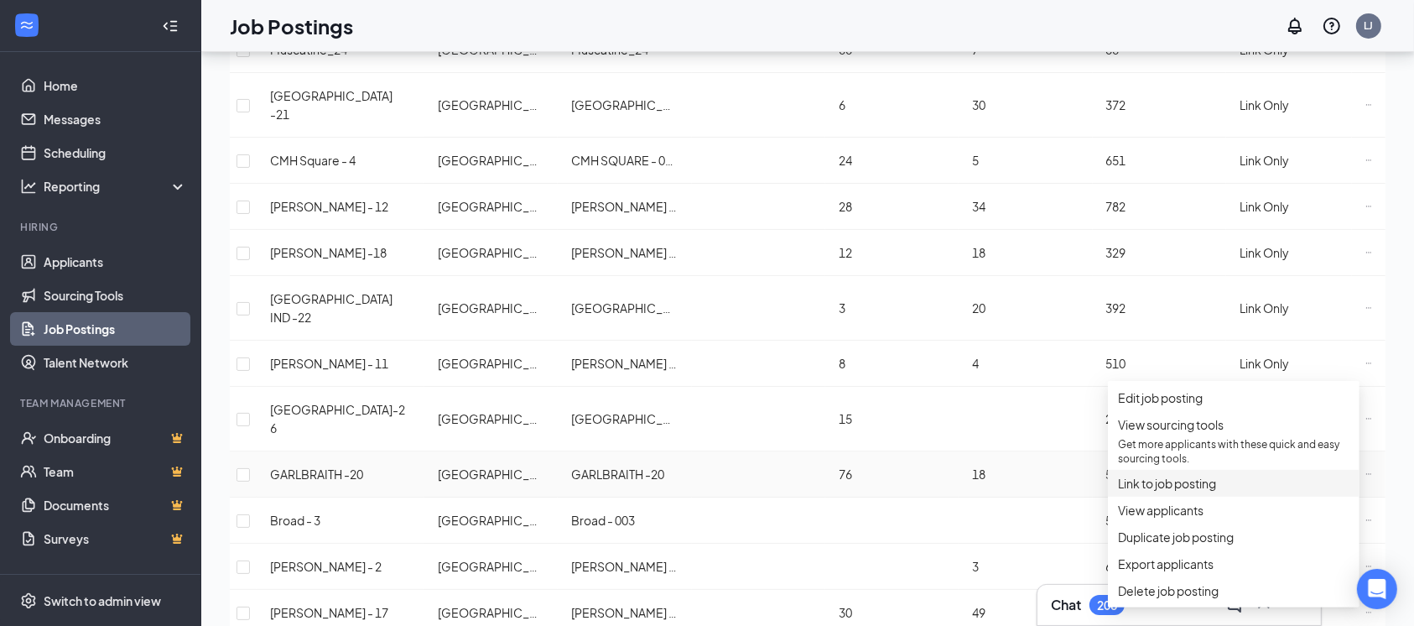
click at [1210, 492] on span "Link to job posting" at bounding box center [1234, 483] width 232 height 18
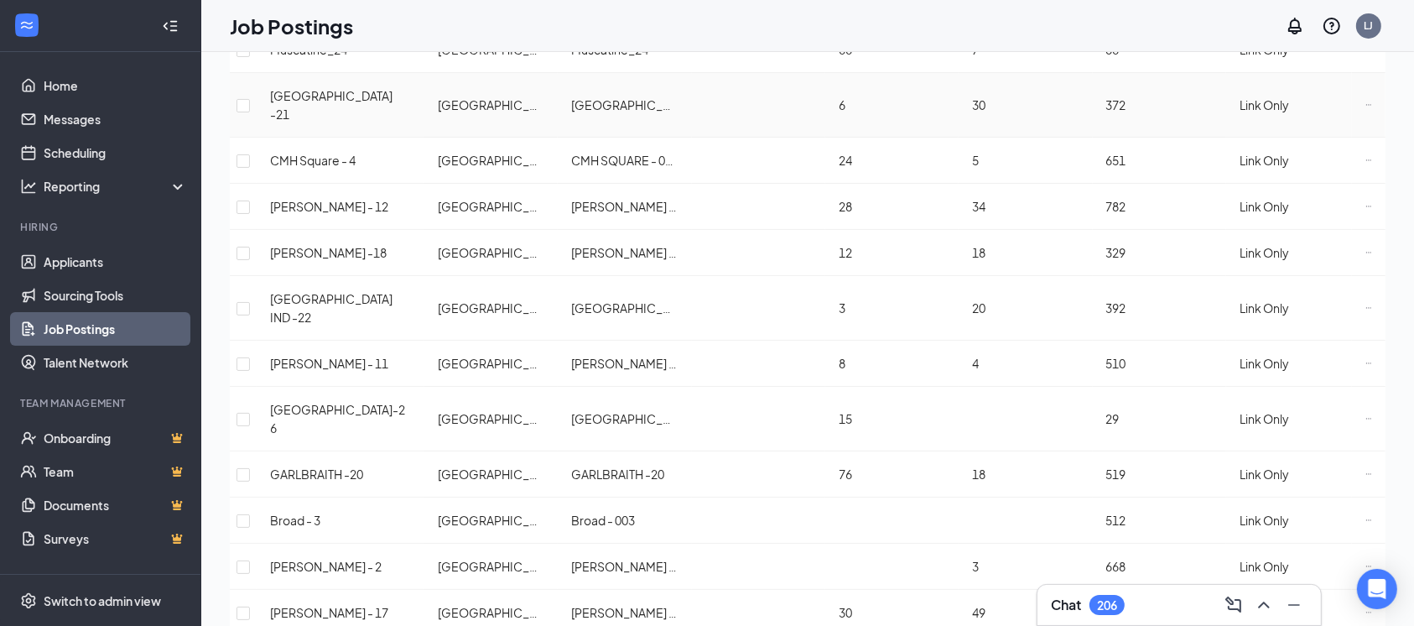
scroll to position [0, 0]
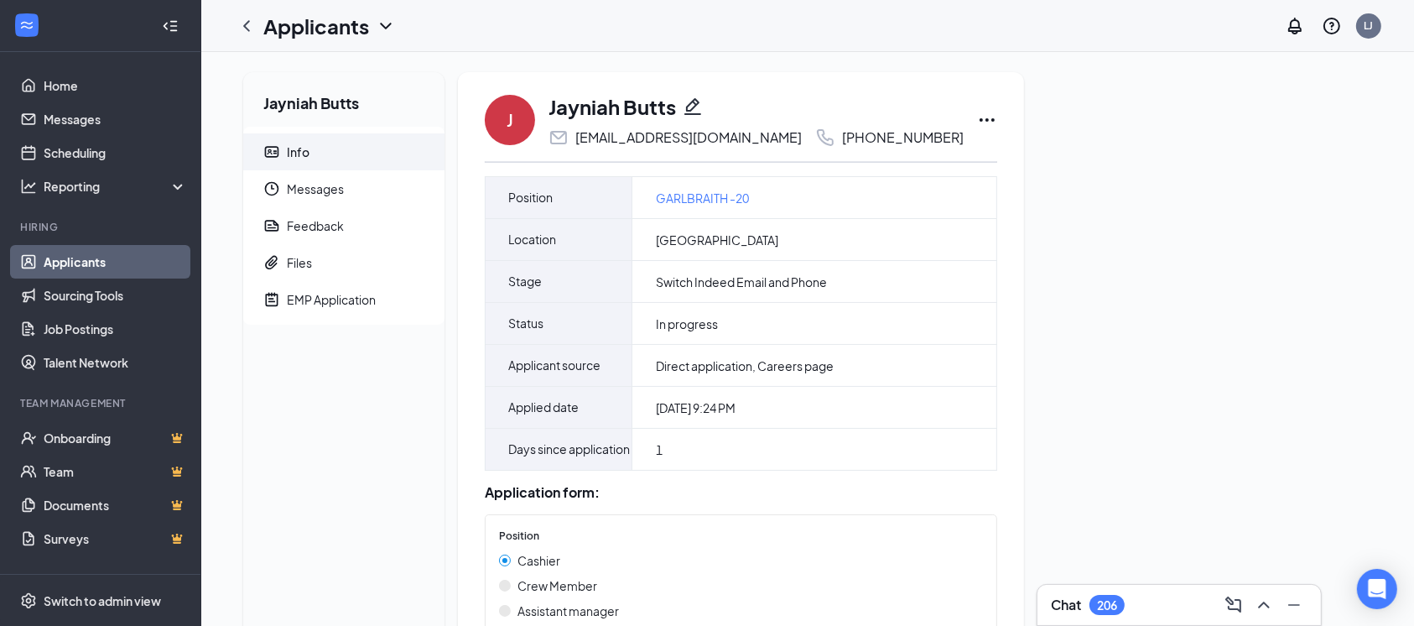
click at [695, 106] on icon "Pencil" at bounding box center [693, 106] width 17 height 17
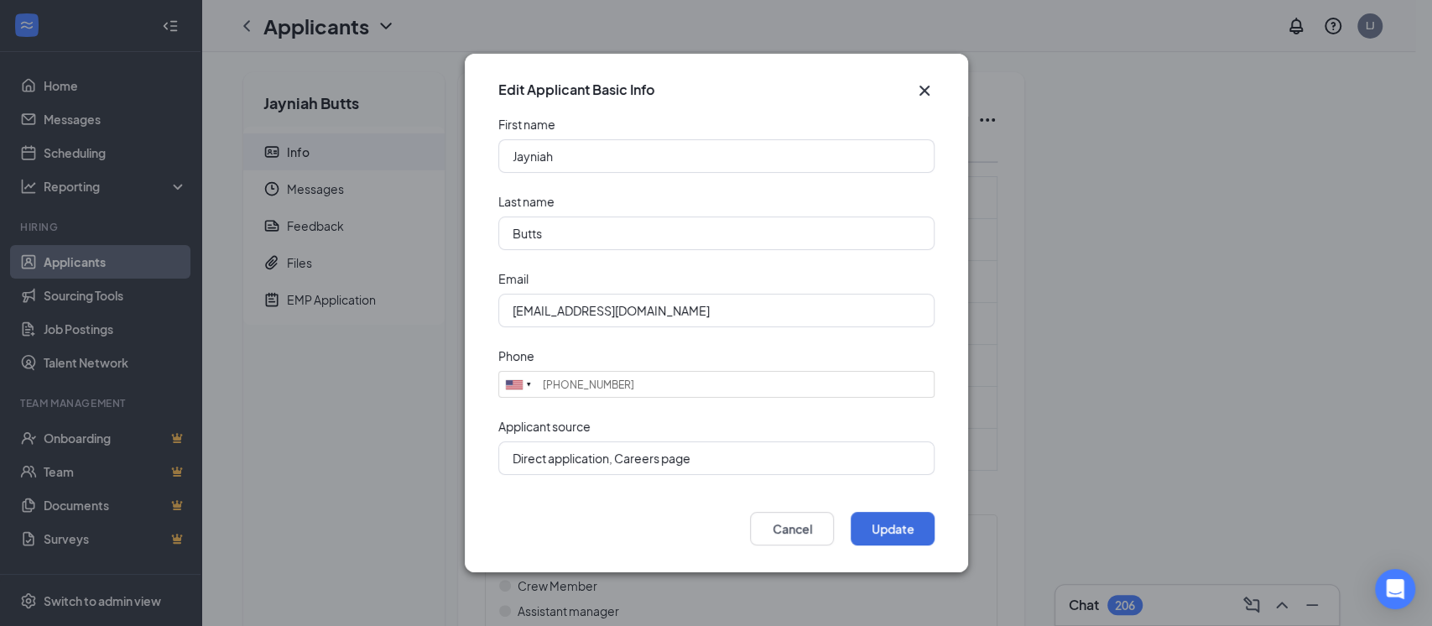
type input "(513) 827-5558"
drag, startPoint x: 506, startPoint y: 314, endPoint x: 692, endPoint y: 314, distance: 186.2
click at [692, 314] on input "[EMAIL_ADDRESS][DOMAIN_NAME]" at bounding box center [716, 311] width 436 height 34
click at [931, 542] on button "Update" at bounding box center [893, 529] width 84 height 34
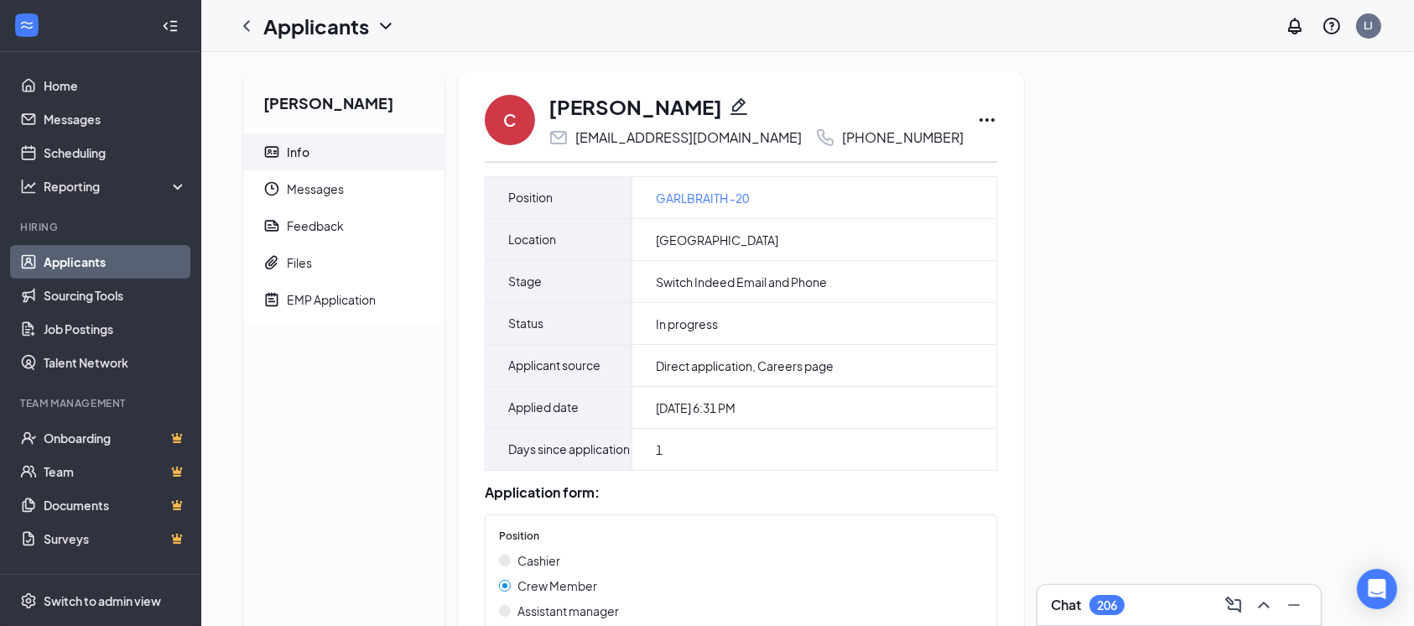
click at [737, 112] on icon "Pencil" at bounding box center [739, 106] width 20 height 20
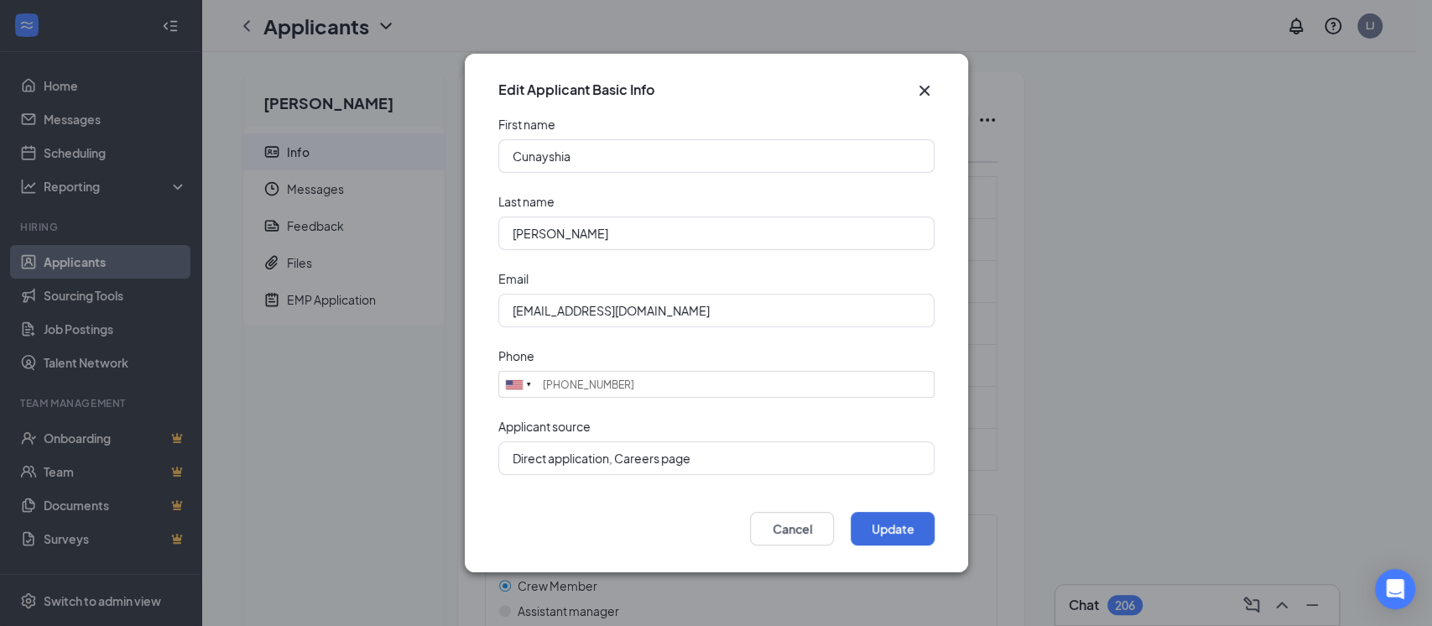
type input "(513) 372-5410"
drag, startPoint x: 500, startPoint y: 315, endPoint x: 702, endPoint y: 313, distance: 202.2
click at [703, 312] on input "[EMAIL_ADDRESS][DOMAIN_NAME]" at bounding box center [716, 311] width 436 height 34
paste input "C"
type input "[EMAIL_ADDRESS][DOMAIN_NAME]"
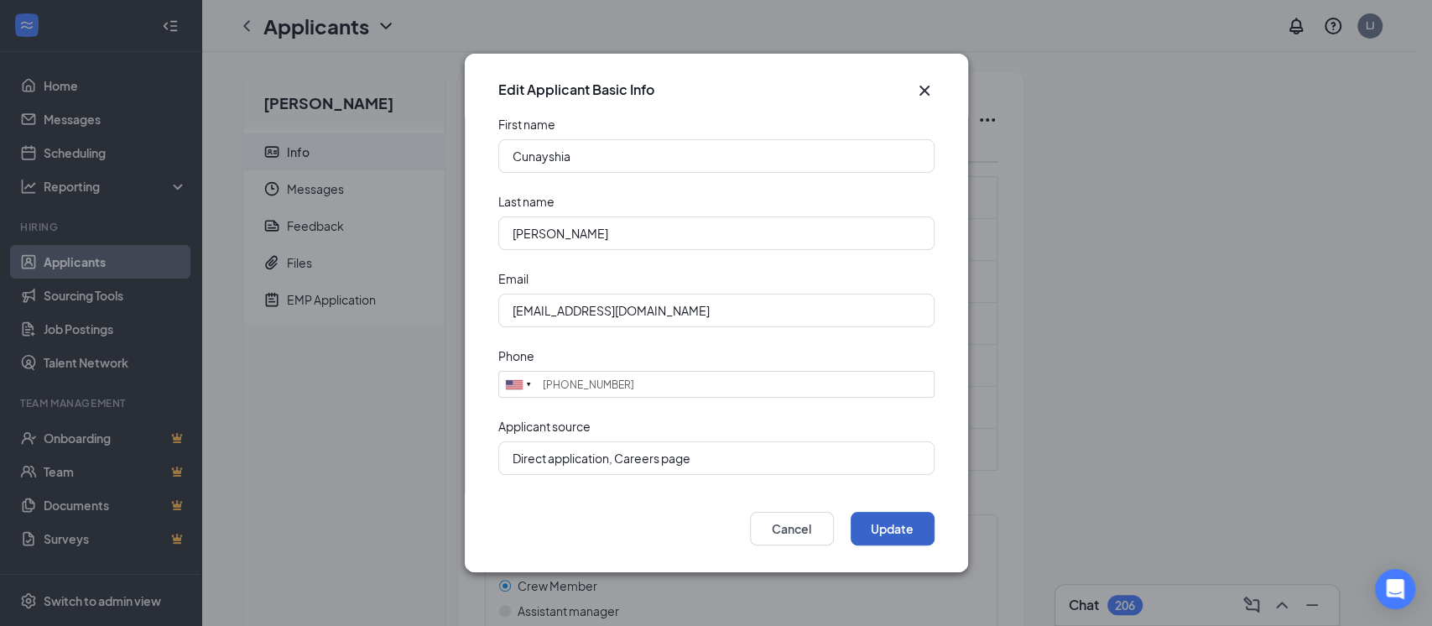
click at [930, 534] on button "Update" at bounding box center [893, 529] width 84 height 34
